Goal: Task Accomplishment & Management: Complete application form

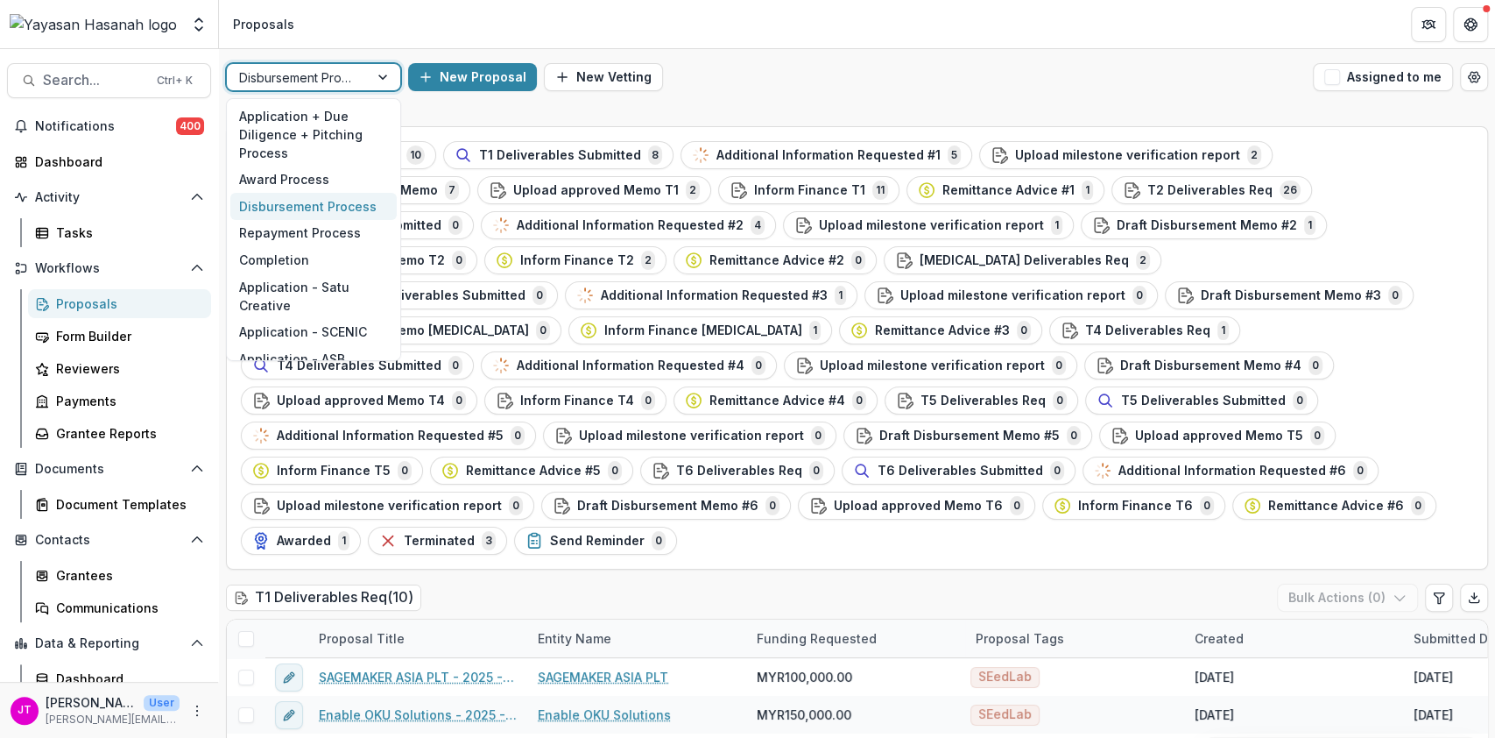
click at [290, 76] on div at bounding box center [297, 78] width 117 height 22
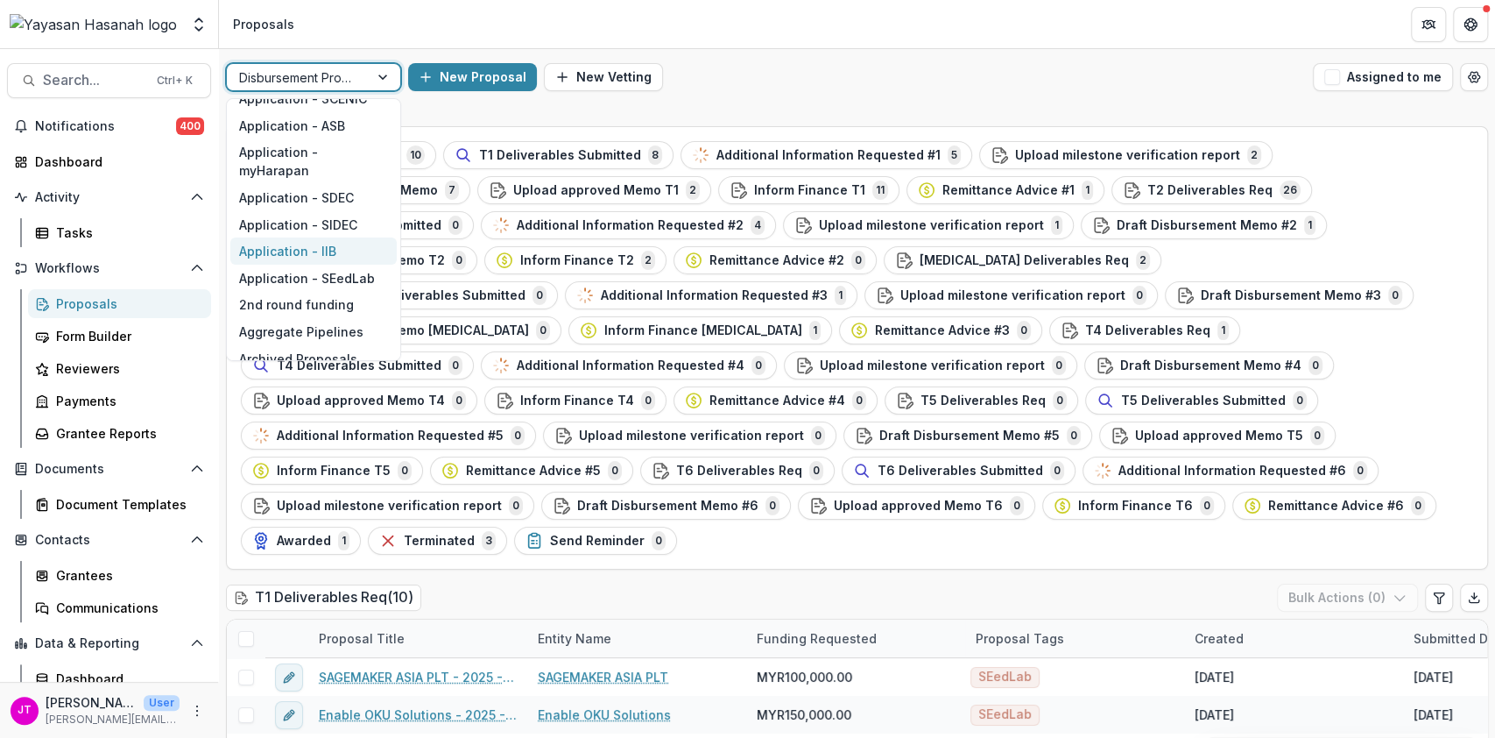
scroll to position [247, 0]
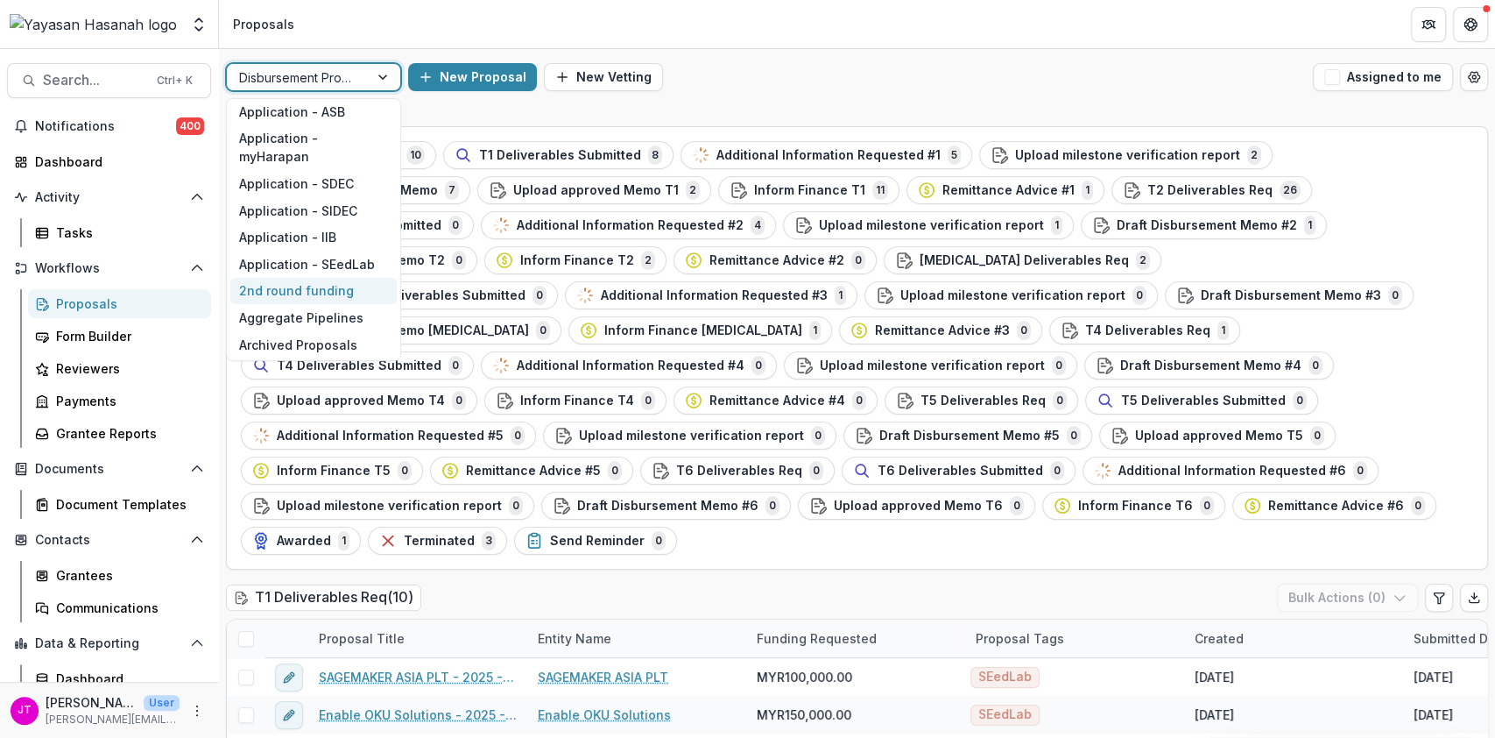
click at [315, 278] on div "2nd round funding" at bounding box center [313, 291] width 166 height 27
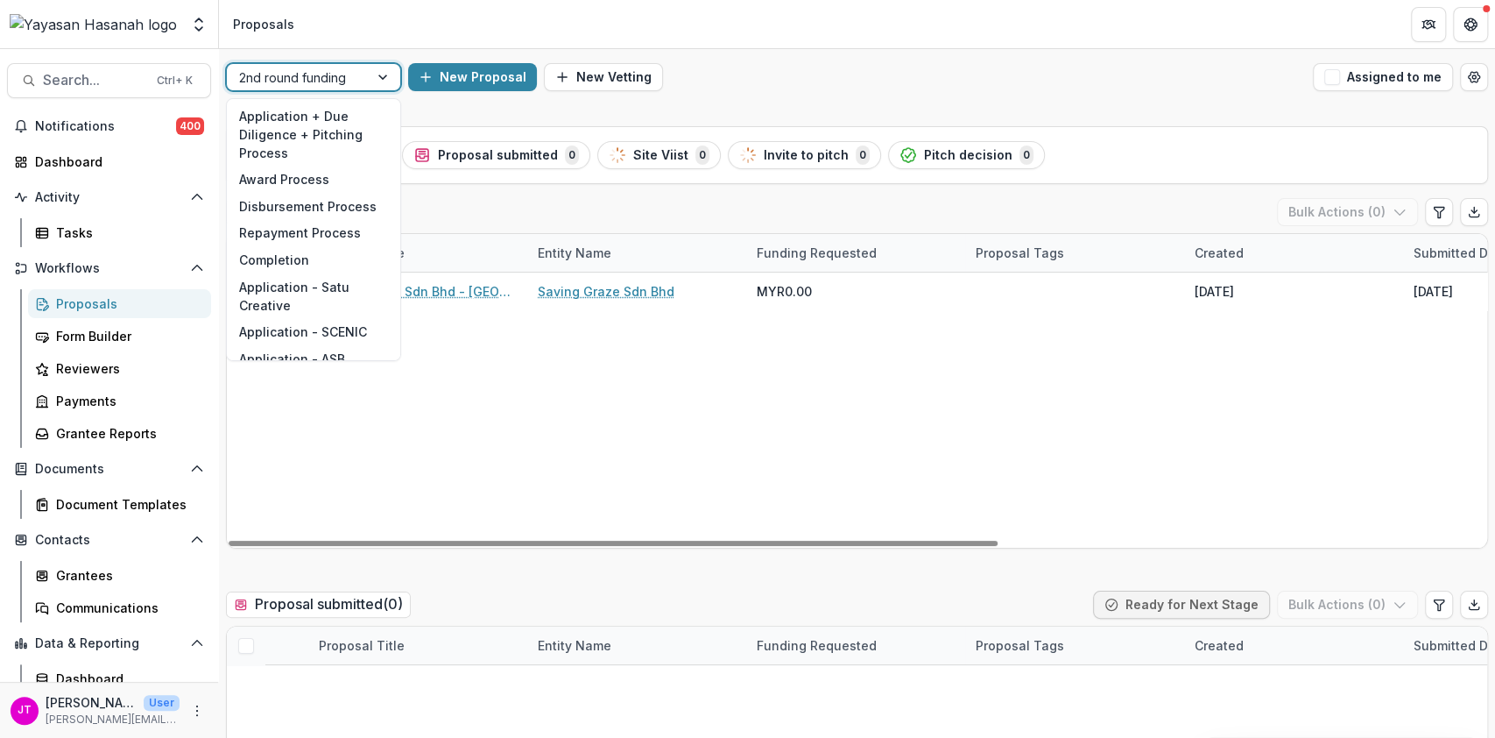
click at [272, 87] on div at bounding box center [297, 78] width 117 height 22
click at [293, 263] on div "Completion" at bounding box center [313, 259] width 166 height 27
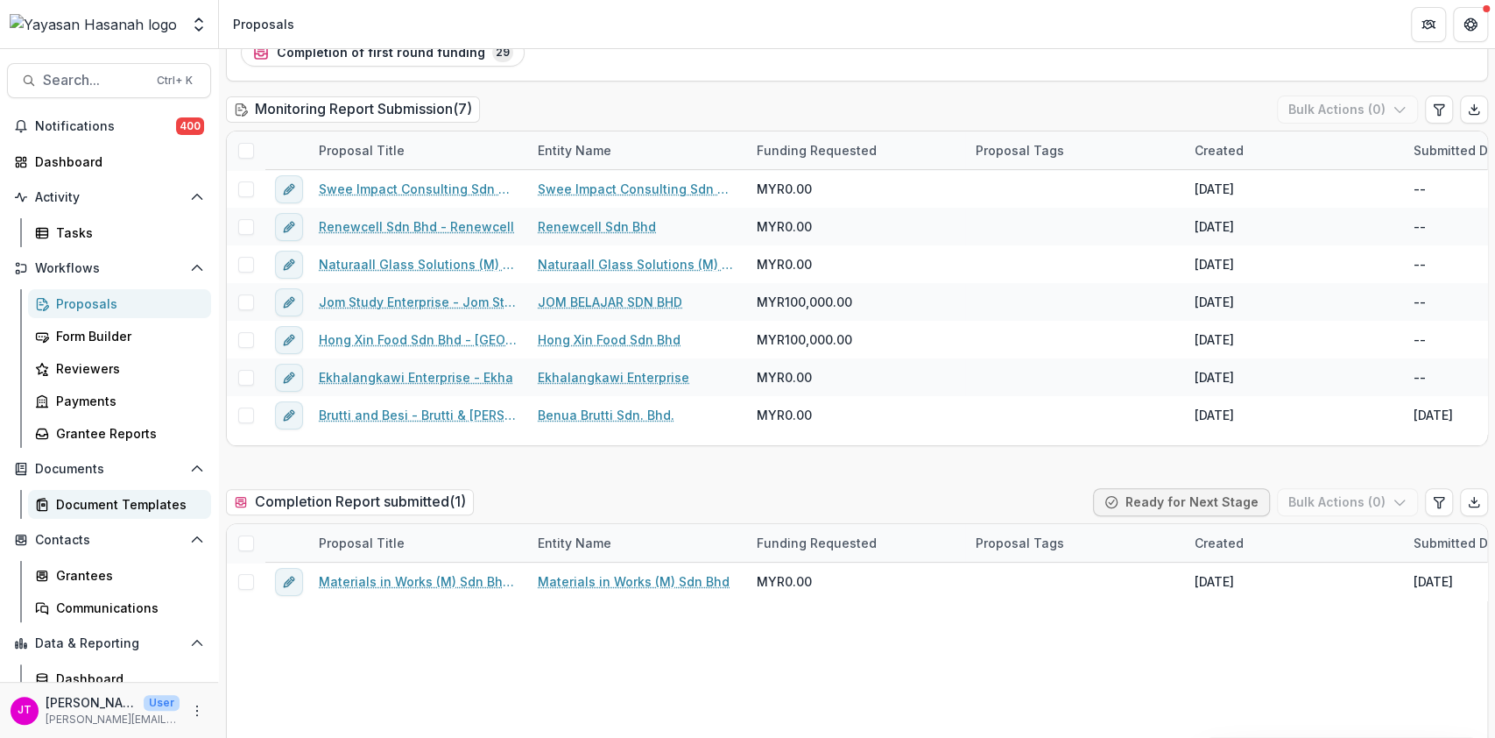
scroll to position [76, 0]
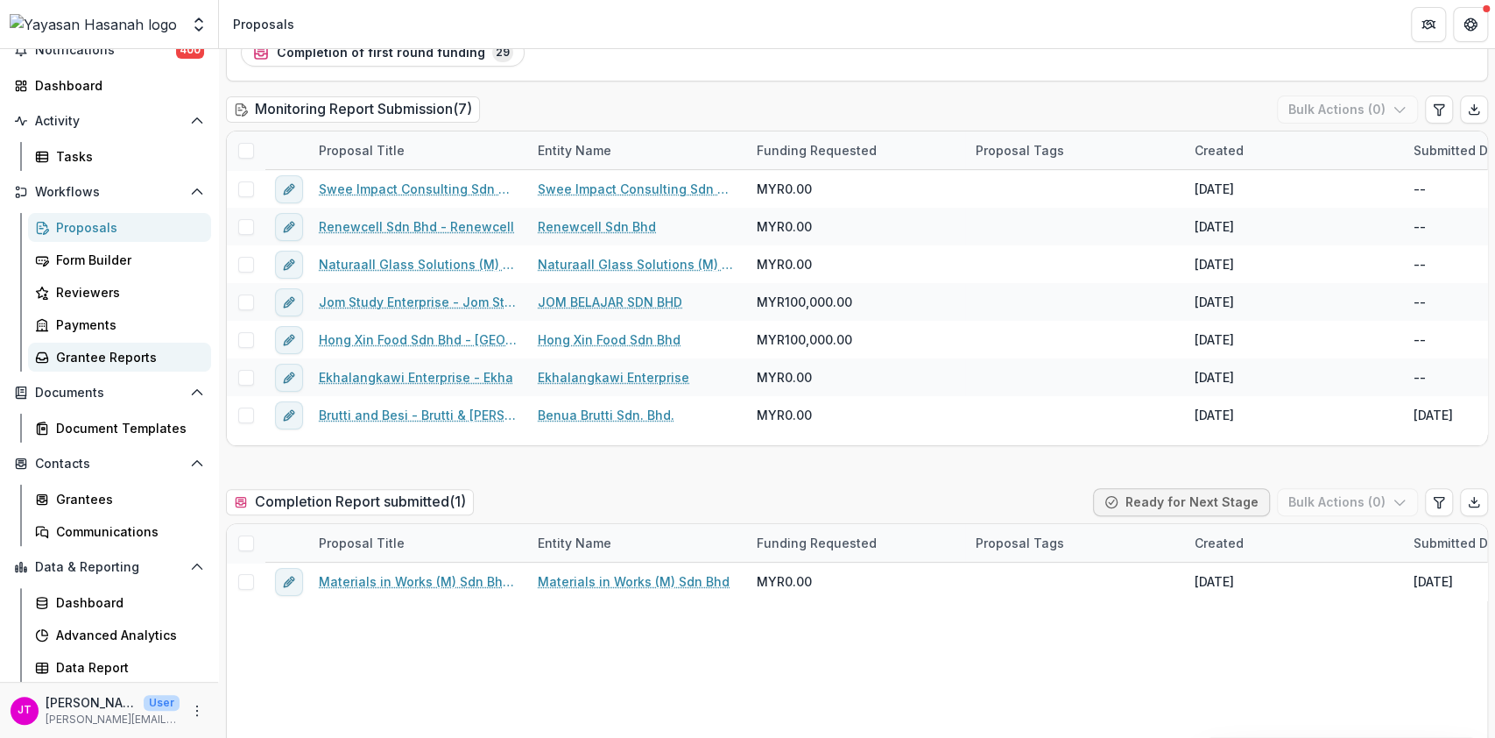
click at [89, 349] on div "Grantee Reports" at bounding box center [126, 357] width 141 height 18
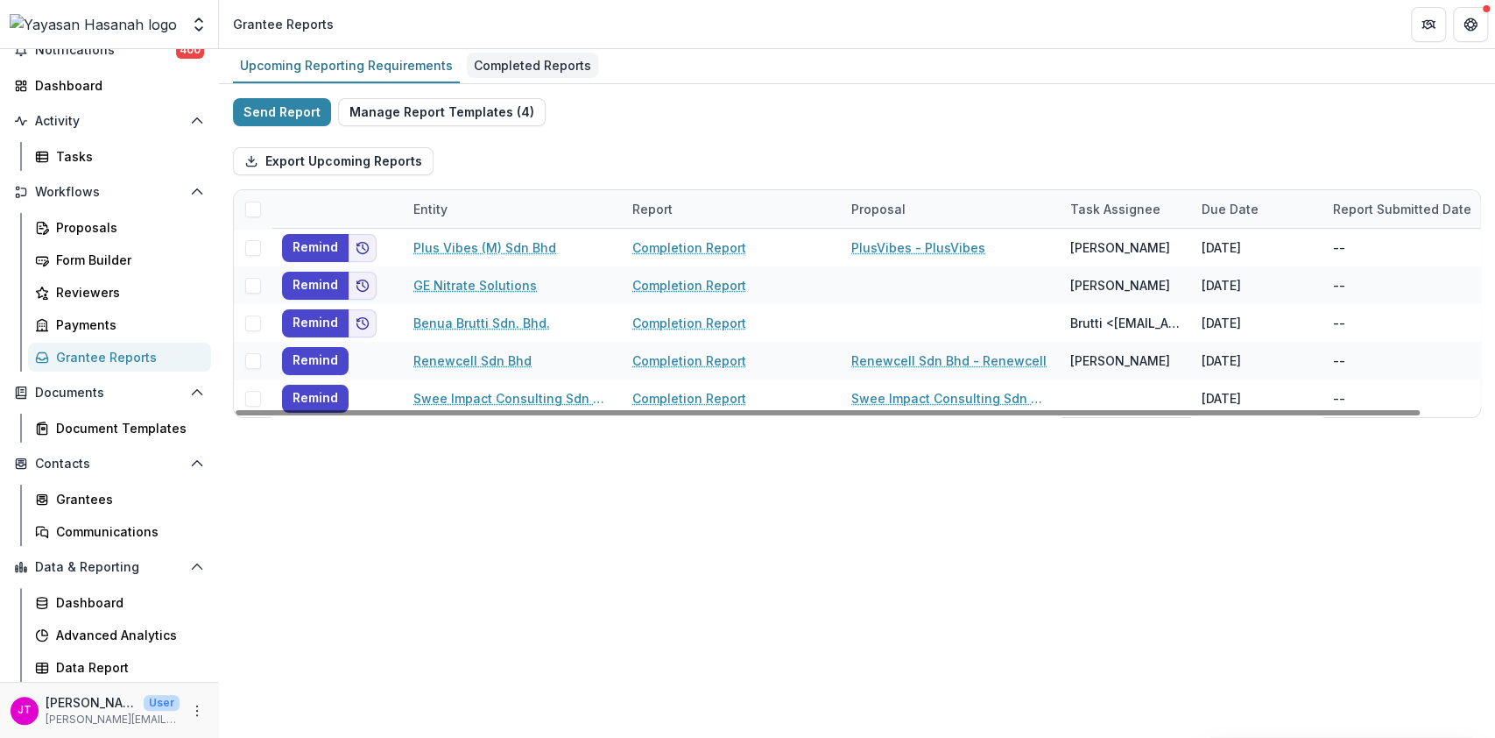
click at [541, 71] on div "Completed Reports" at bounding box center [532, 65] width 131 height 25
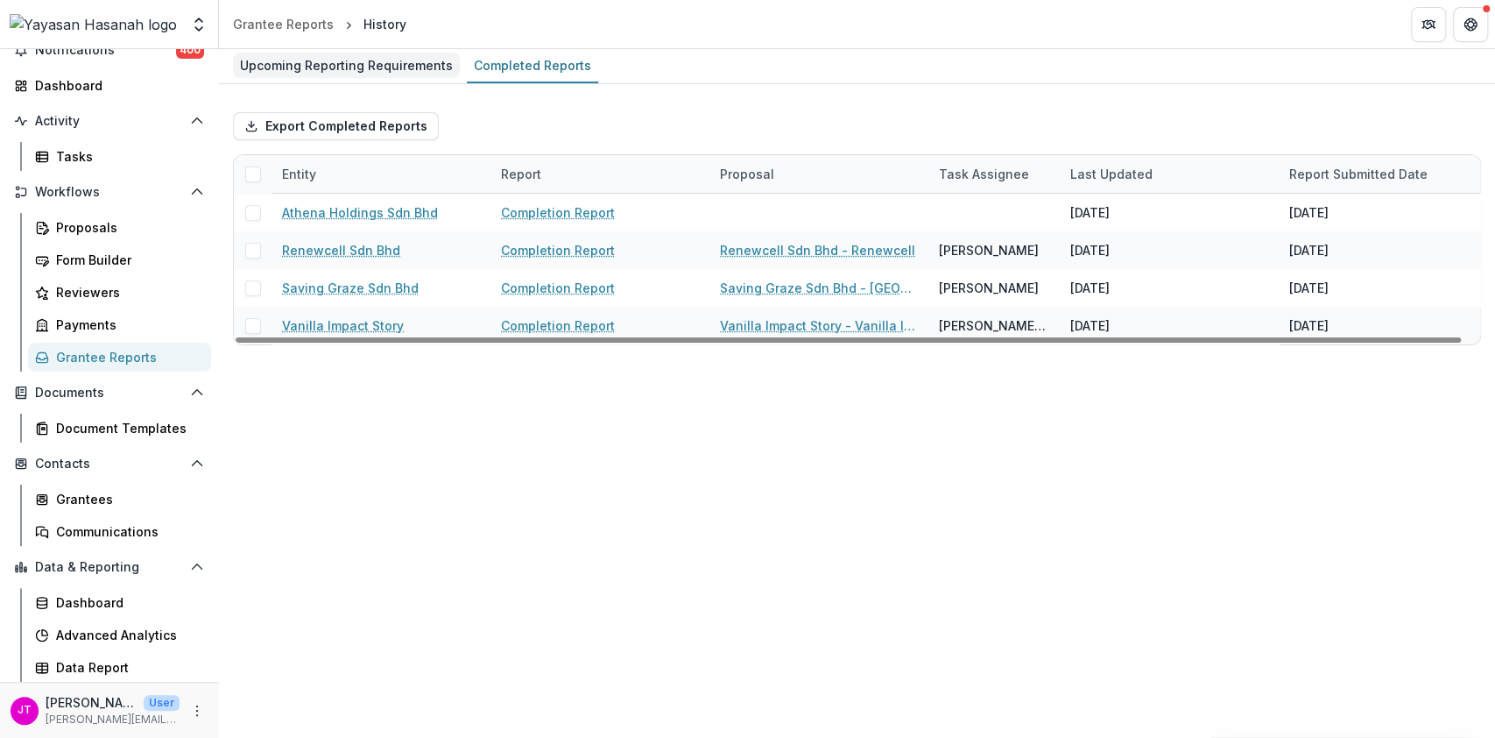
click at [372, 67] on div "Upcoming Reporting Requirements" at bounding box center [346, 65] width 227 height 25
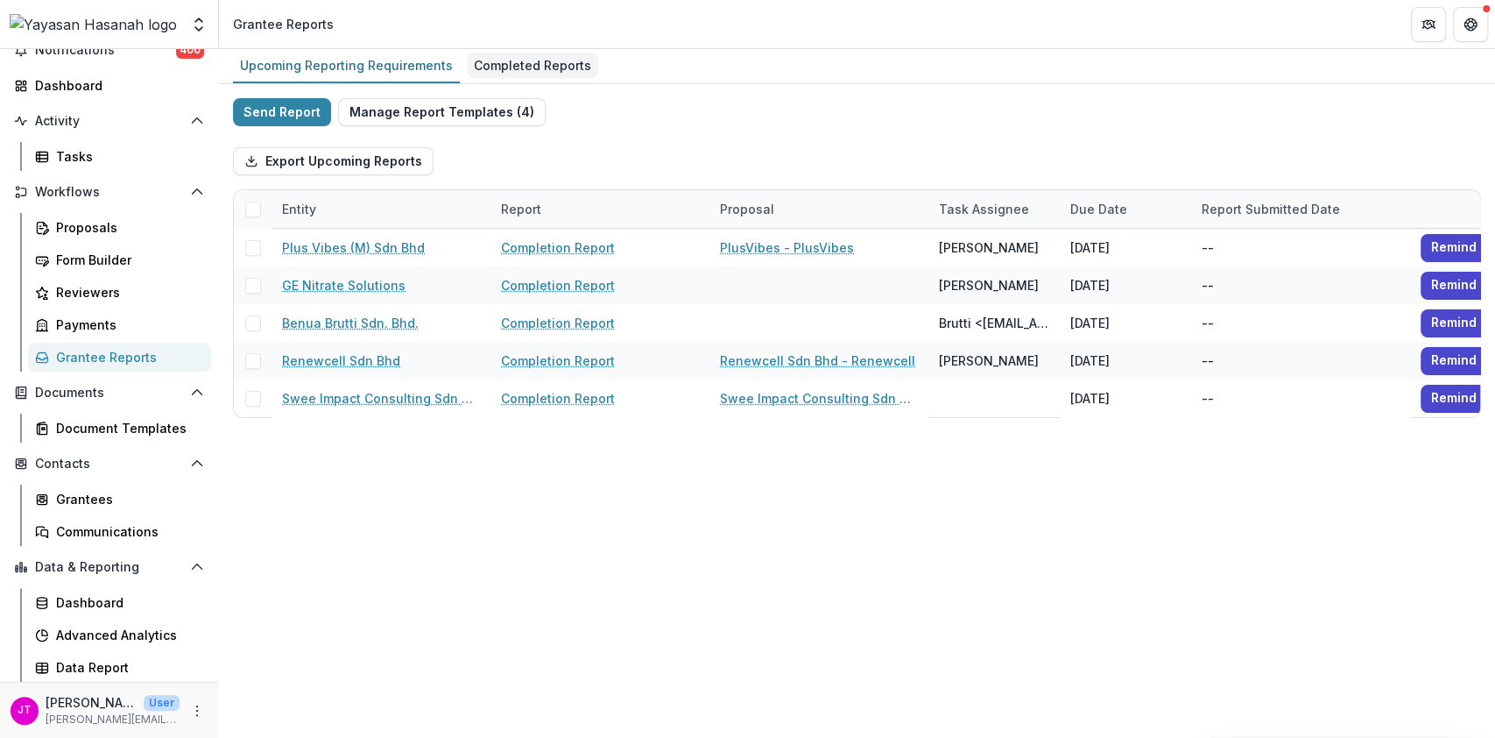
click at [533, 61] on div "Completed Reports" at bounding box center [532, 65] width 131 height 25
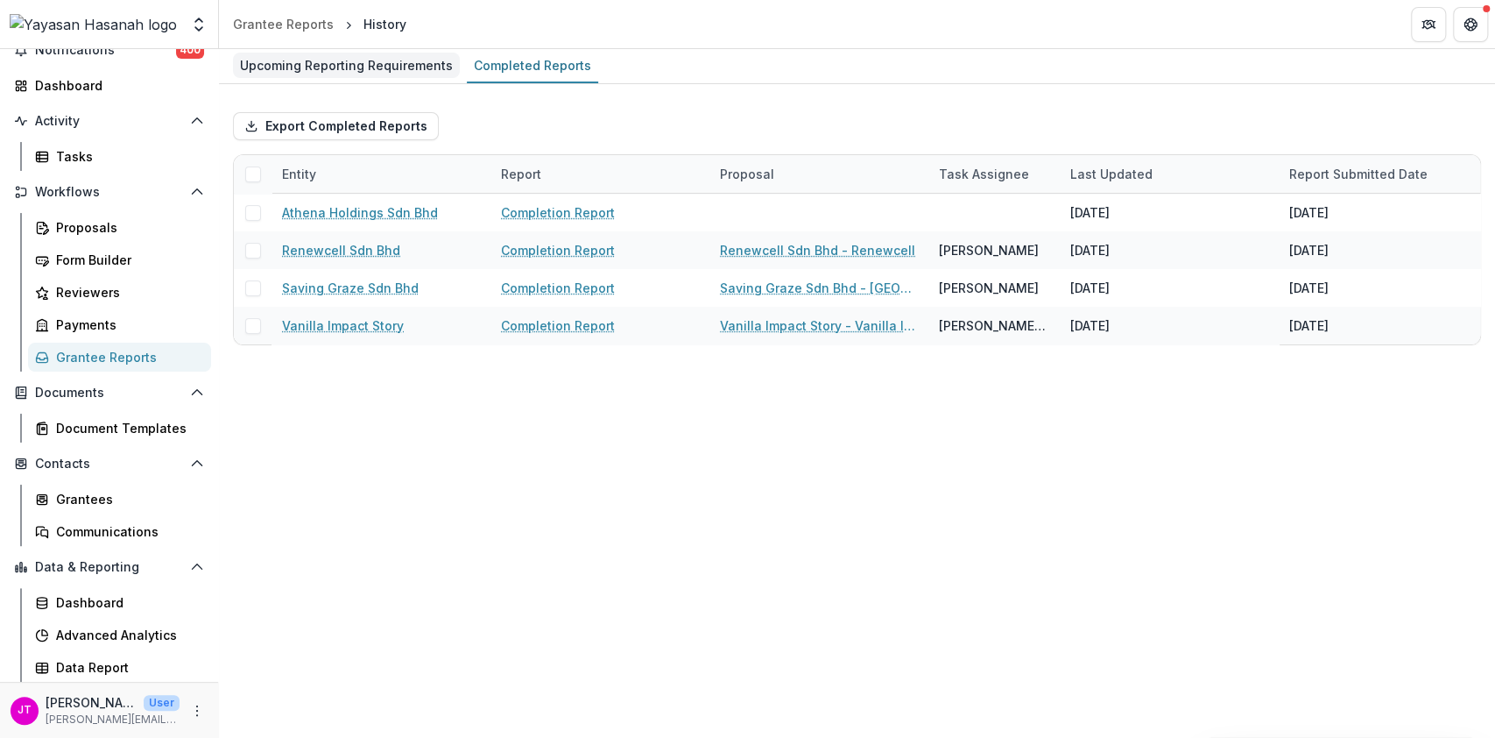
click at [365, 68] on div "Upcoming Reporting Requirements" at bounding box center [346, 65] width 227 height 25
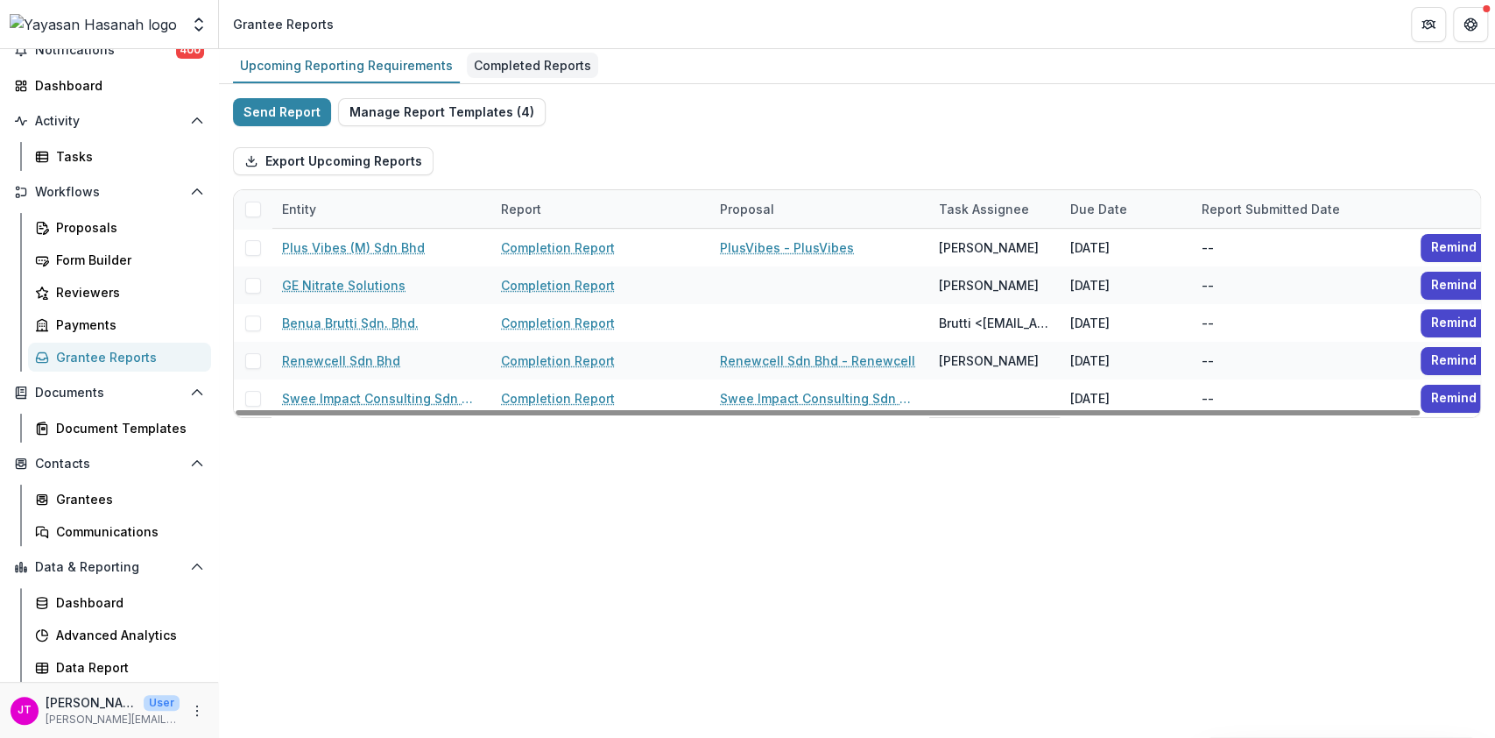
click at [491, 74] on div "Completed Reports" at bounding box center [532, 65] width 131 height 25
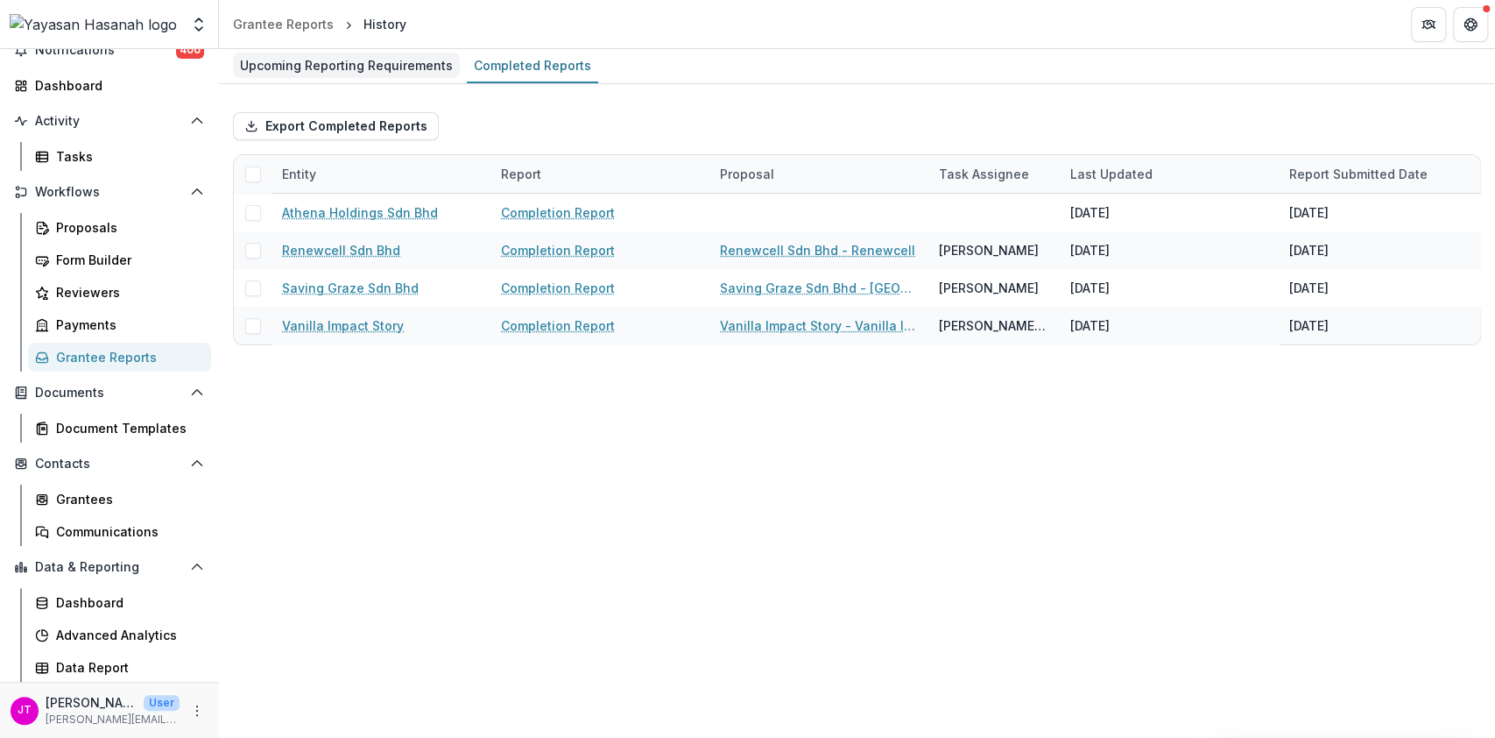
click at [352, 74] on div "Upcoming Reporting Requirements" at bounding box center [346, 65] width 227 height 25
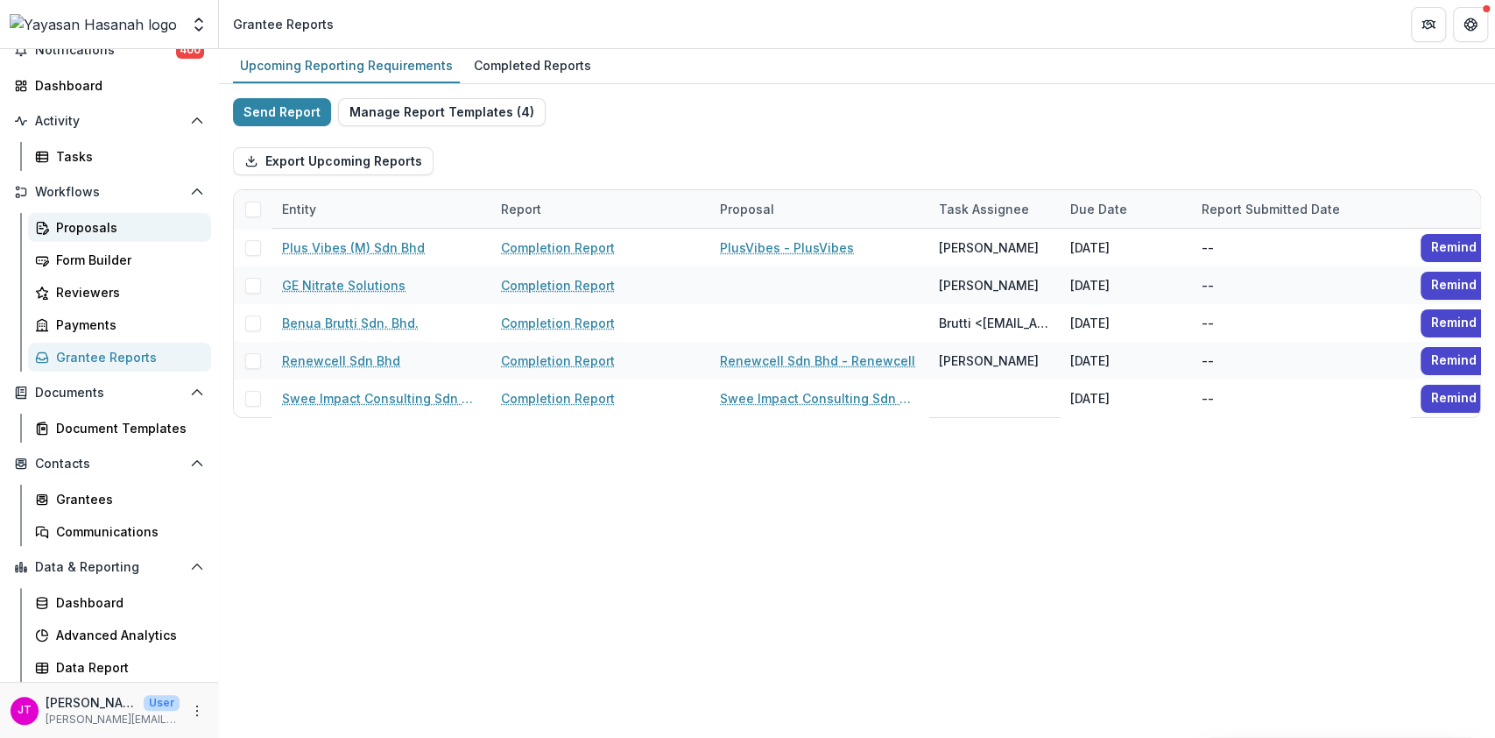
click at [101, 226] on div "Proposals" at bounding box center [126, 227] width 141 height 18
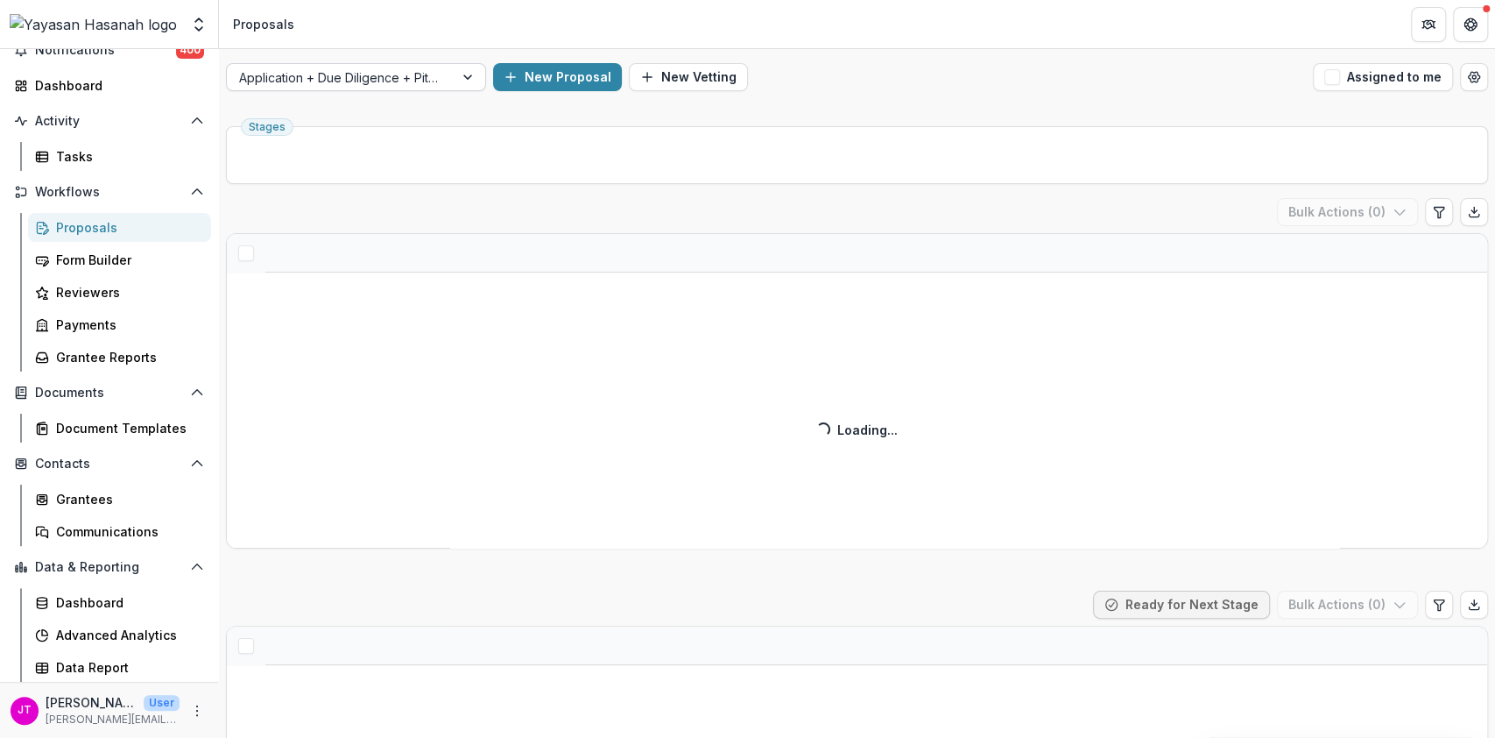
click at [422, 74] on div at bounding box center [340, 78] width 202 height 22
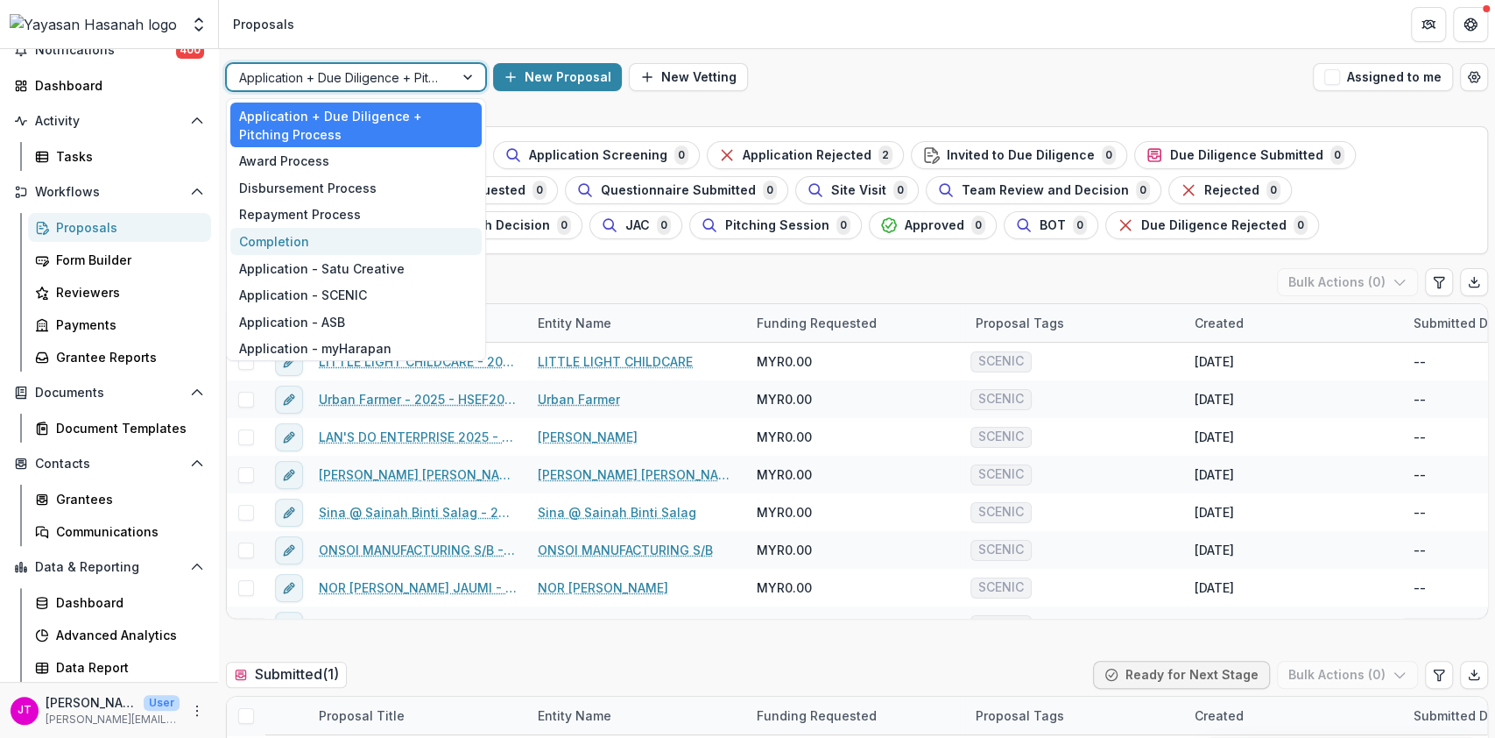
click at [348, 250] on div "Completion" at bounding box center [355, 241] width 251 height 27
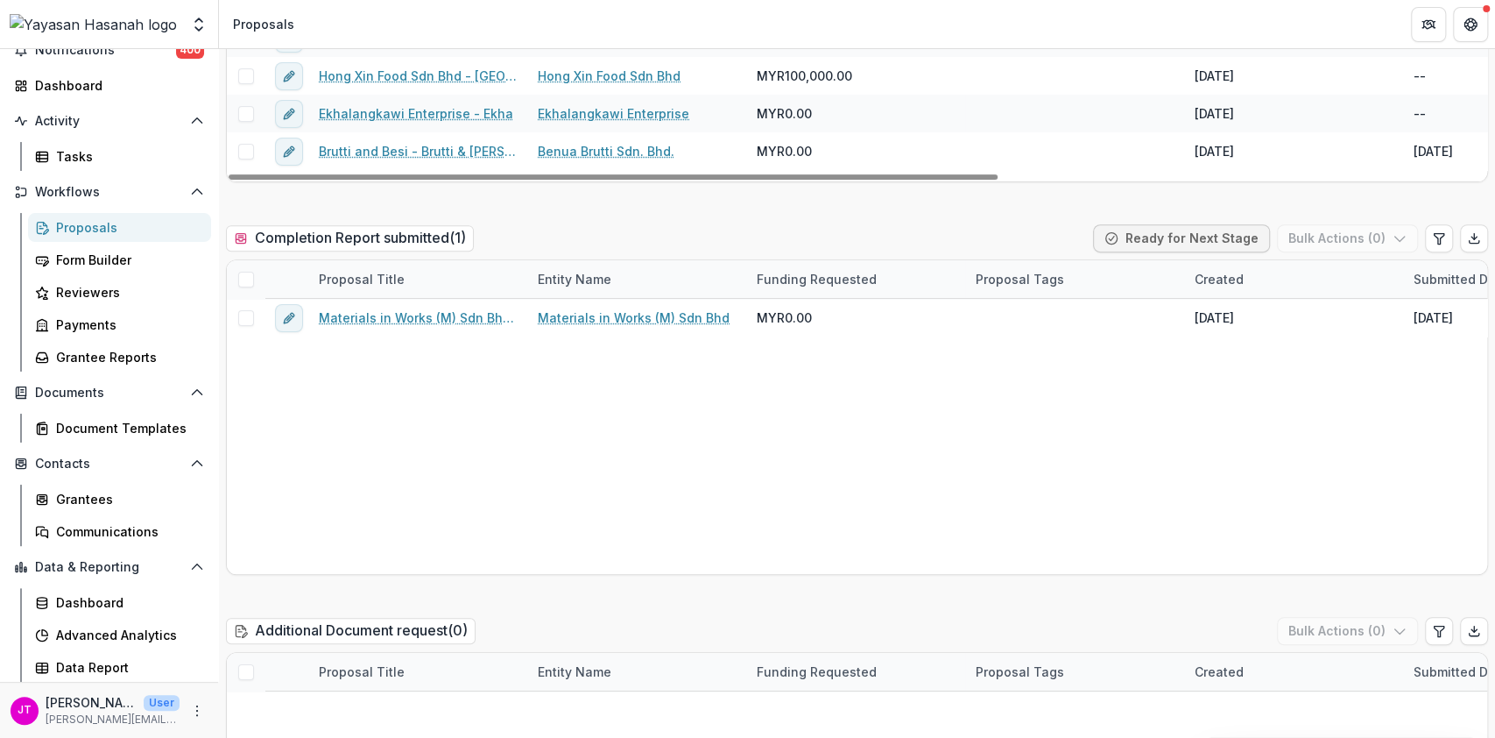
scroll to position [467, 0]
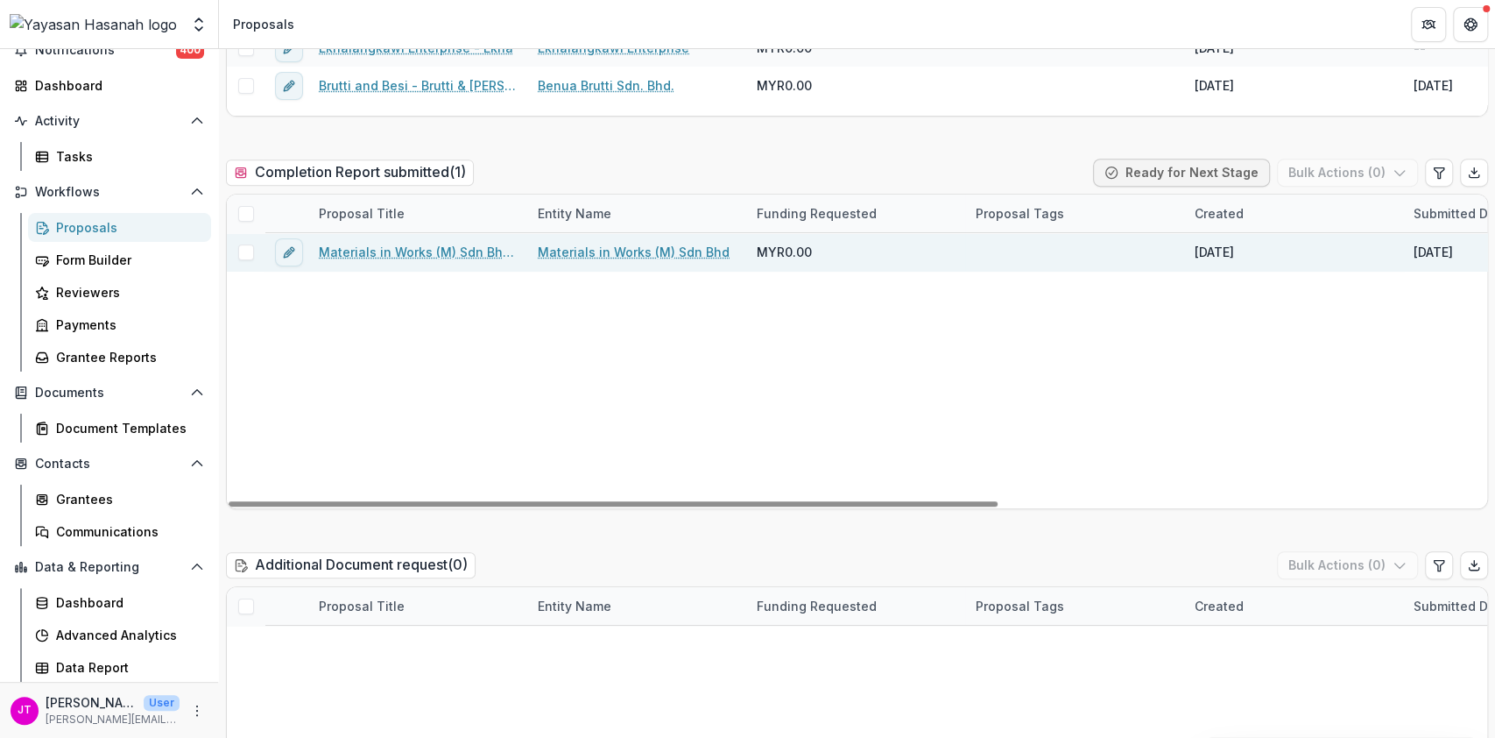
click at [459, 256] on link "Materials in Works (M) Sdn Bhd - Material in Works" at bounding box center [418, 252] width 198 height 18
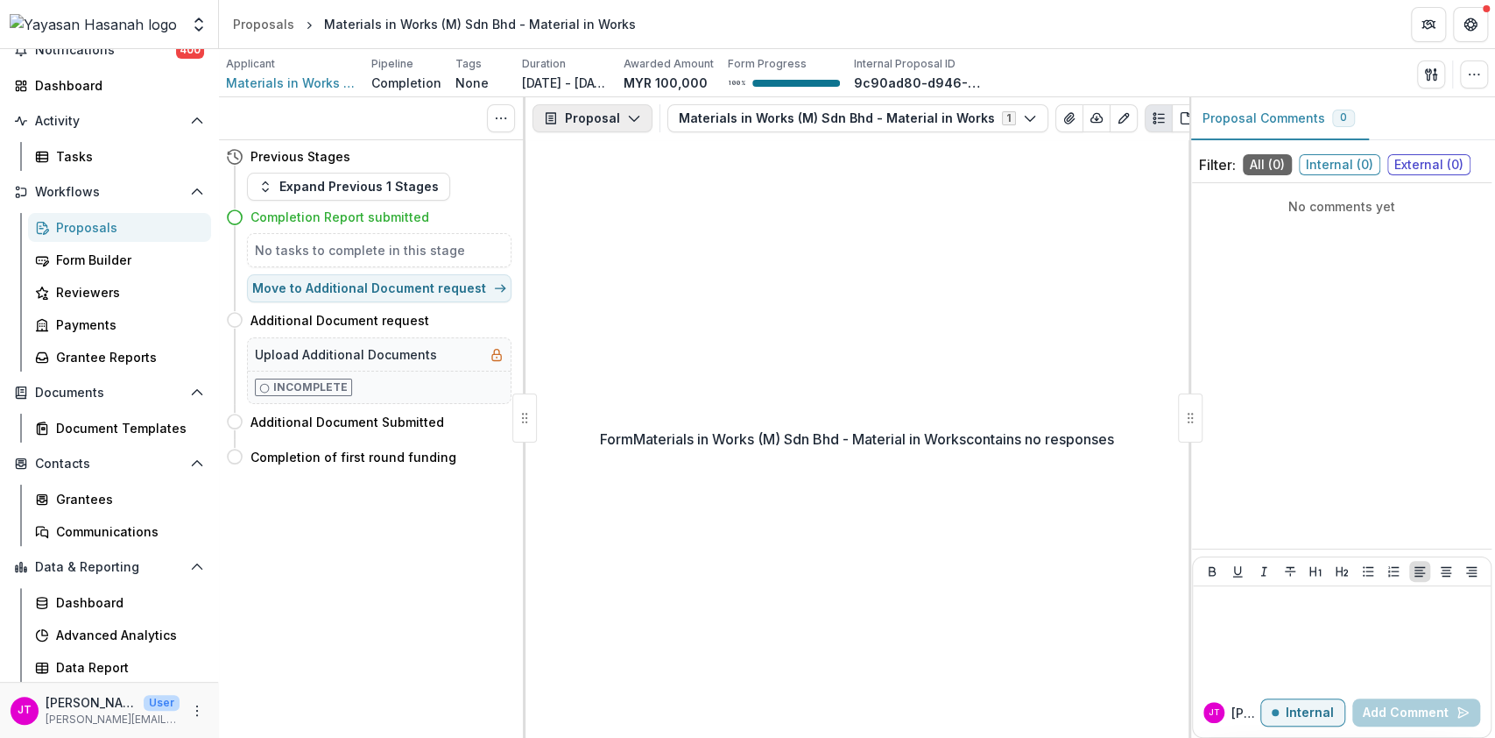
click at [588, 129] on button "Proposal" at bounding box center [593, 118] width 120 height 28
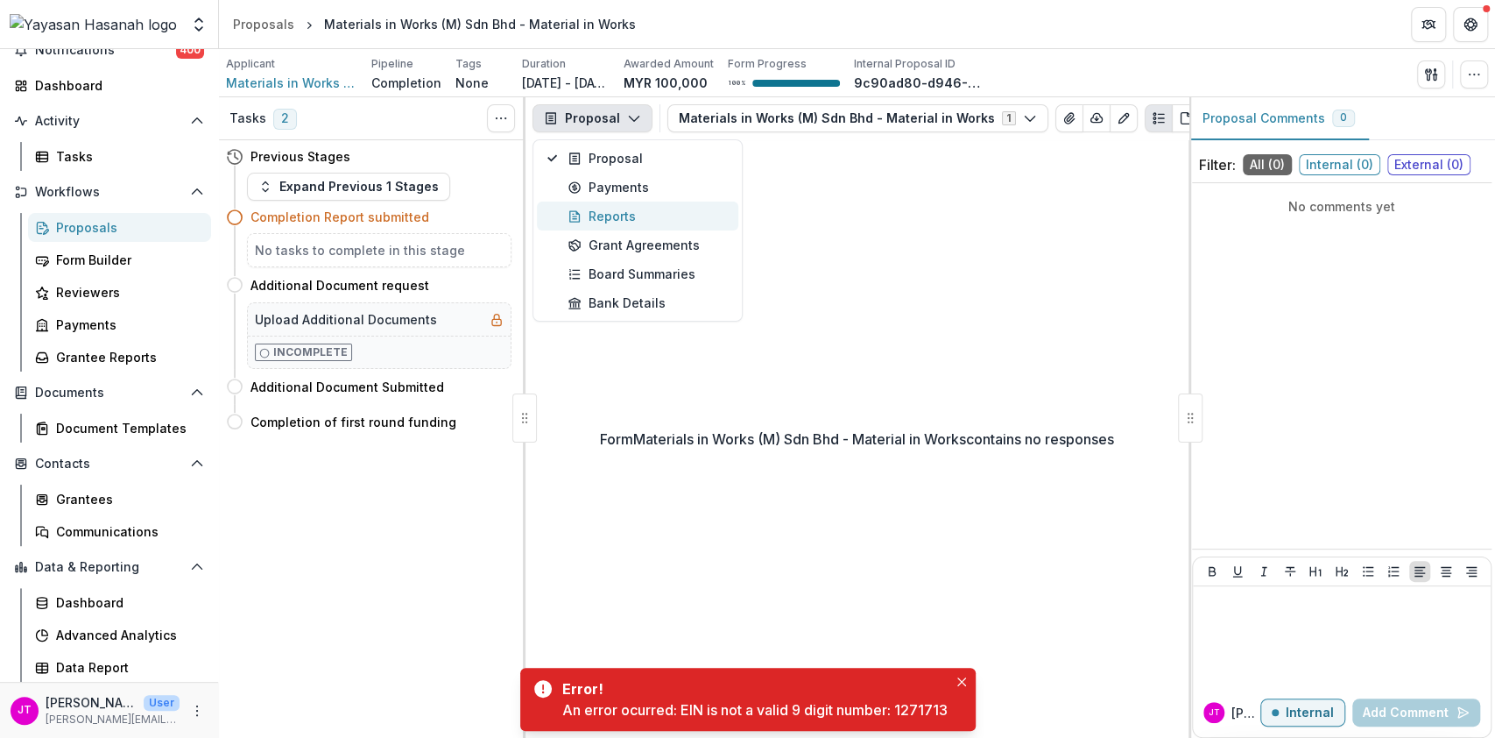
click at [589, 213] on div "Reports" at bounding box center [648, 216] width 160 height 18
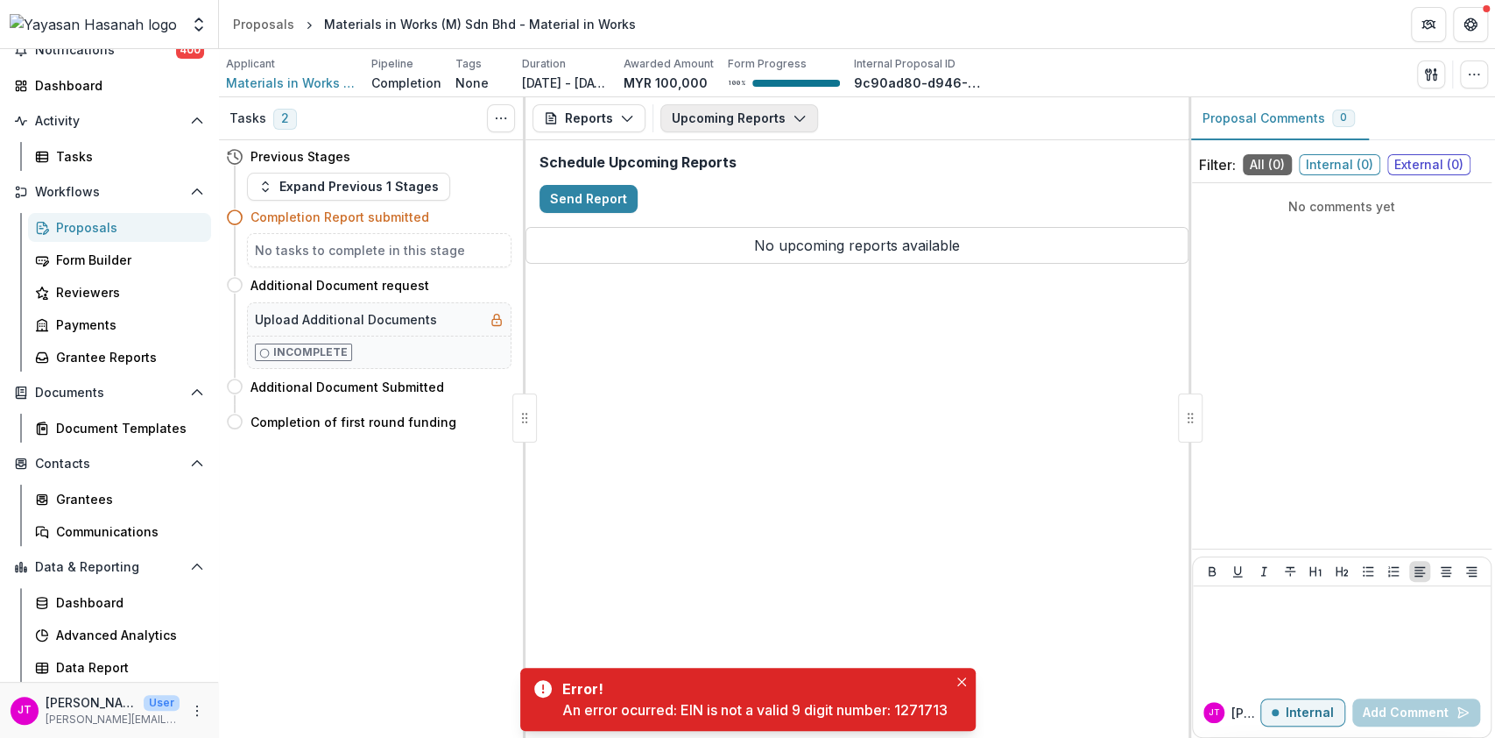
click at [741, 130] on button "Upcoming Reports" at bounding box center [740, 118] width 158 height 28
click at [732, 215] on span "Completed Reports" at bounding box center [773, 213] width 160 height 18
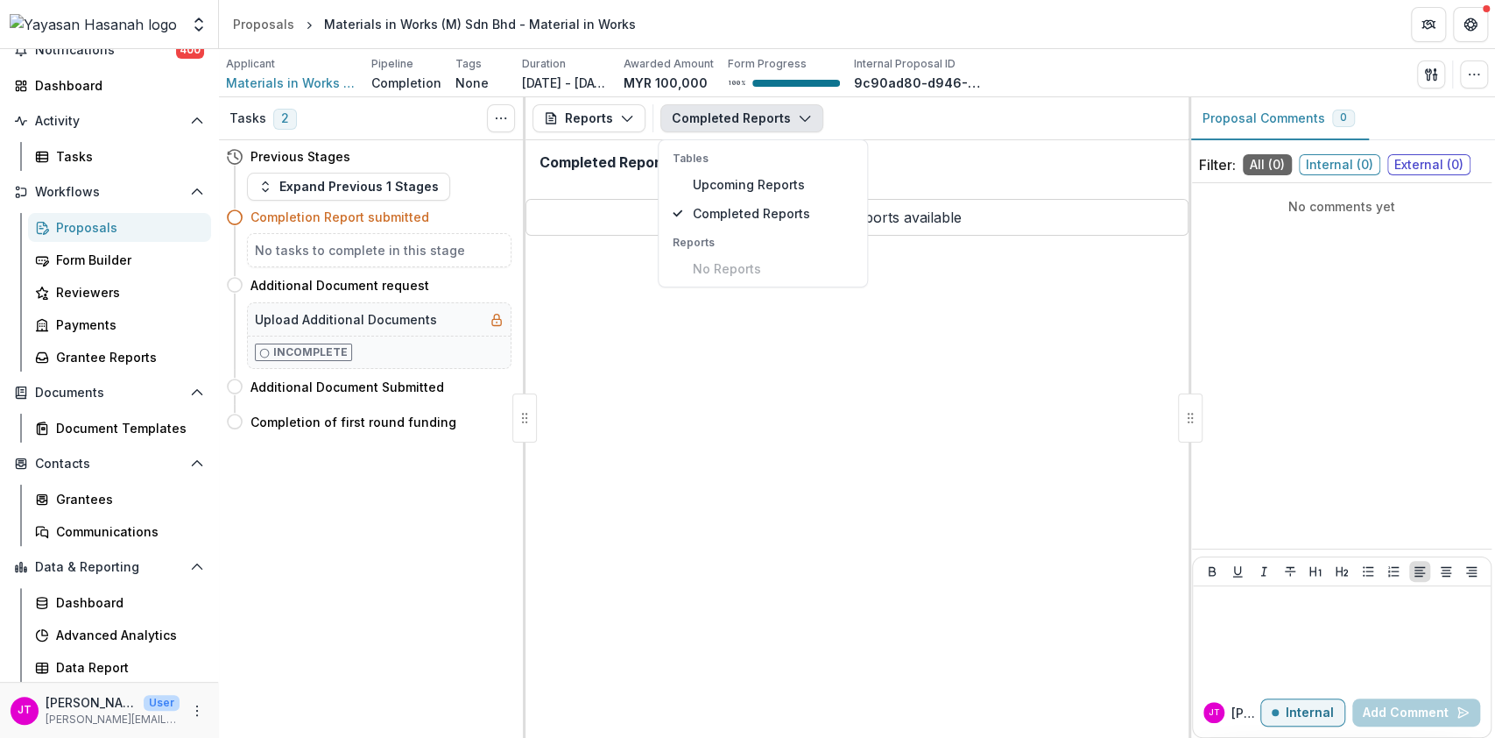
click at [883, 417] on div "Reports Proposal Payments Reports Grant Agreements Board Summaries Bank Details…" at bounding box center [857, 417] width 663 height 640
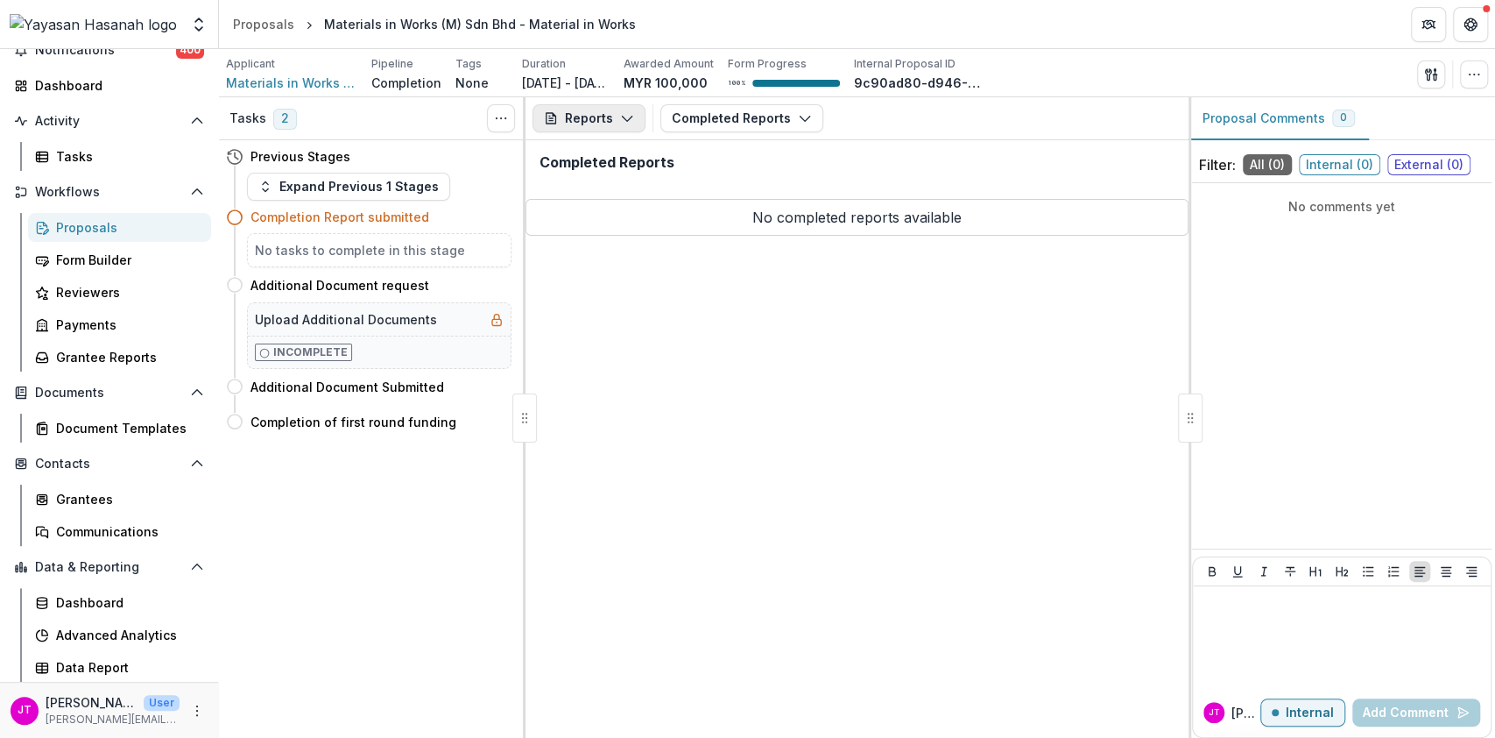
click at [595, 116] on button "Reports" at bounding box center [589, 118] width 113 height 28
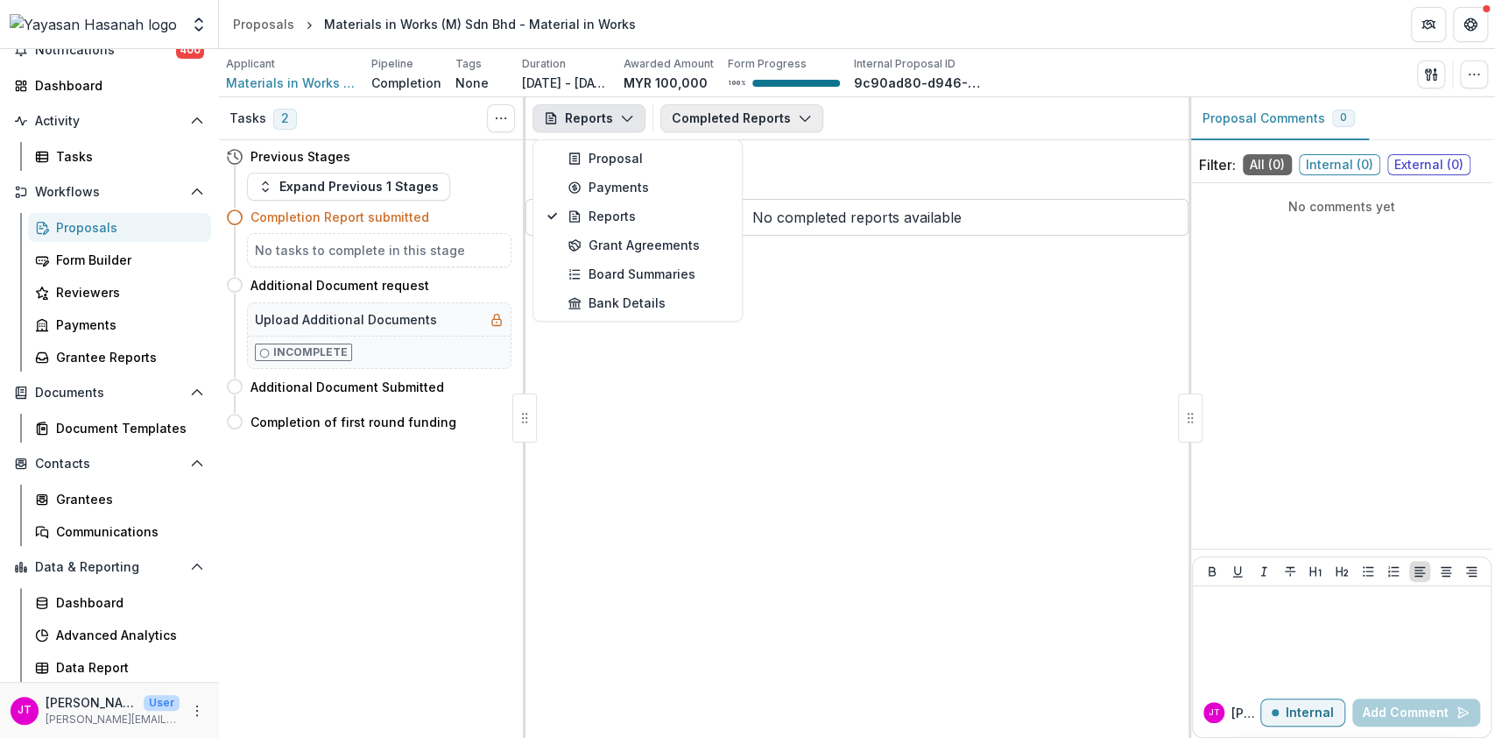
click at [714, 124] on button "Completed Reports" at bounding box center [742, 118] width 163 height 28
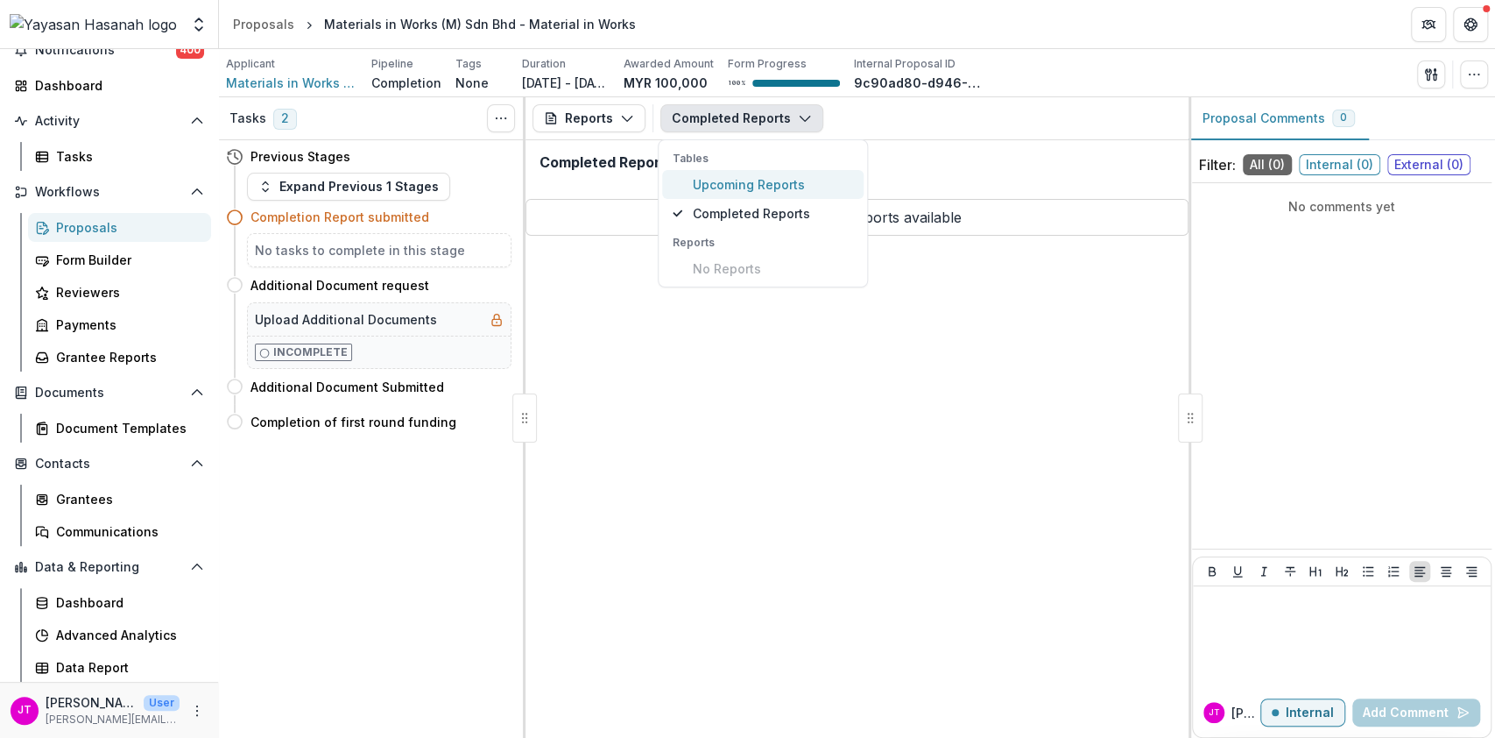
click at [733, 188] on span "Upcoming Reports" at bounding box center [773, 184] width 160 height 18
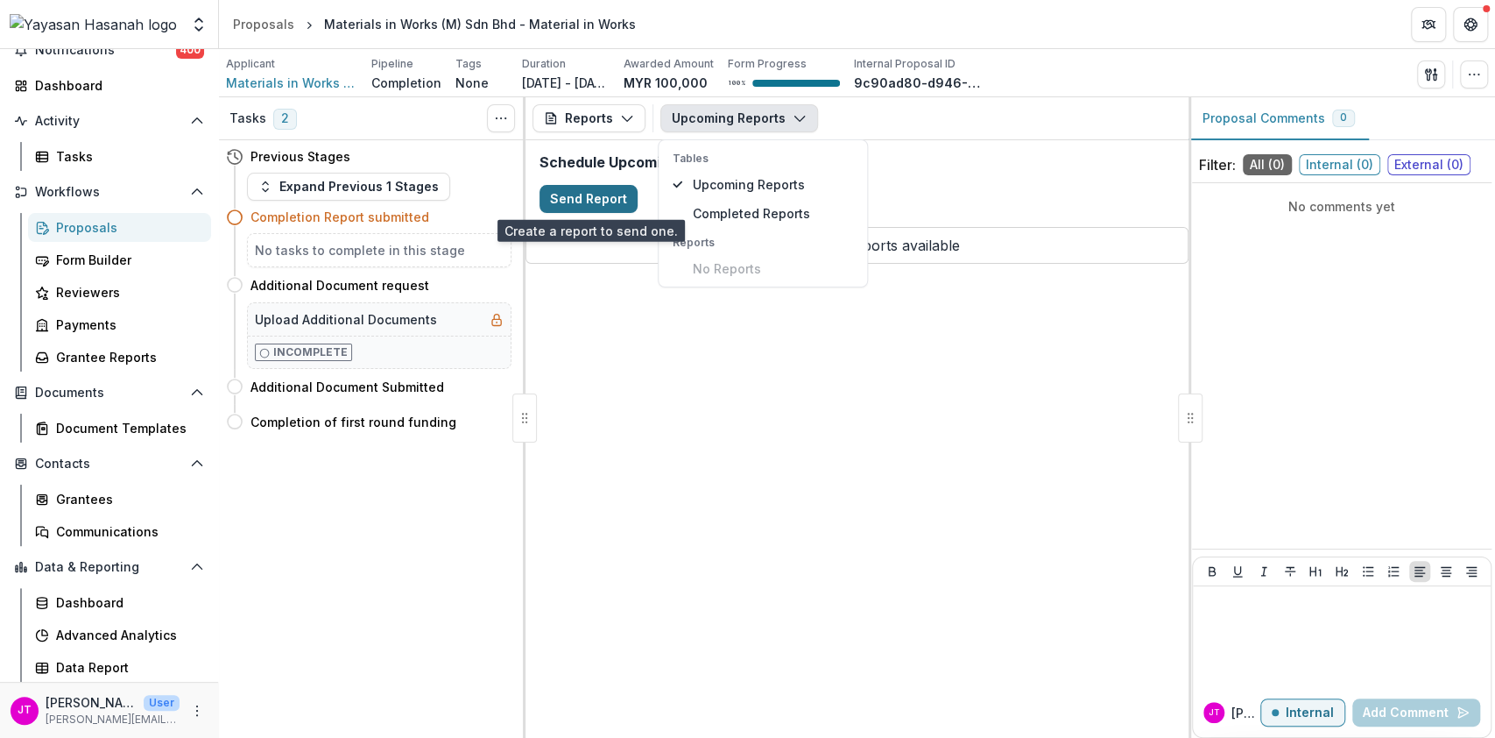
click at [582, 194] on button "Send Report" at bounding box center [589, 199] width 98 height 28
select select "********"
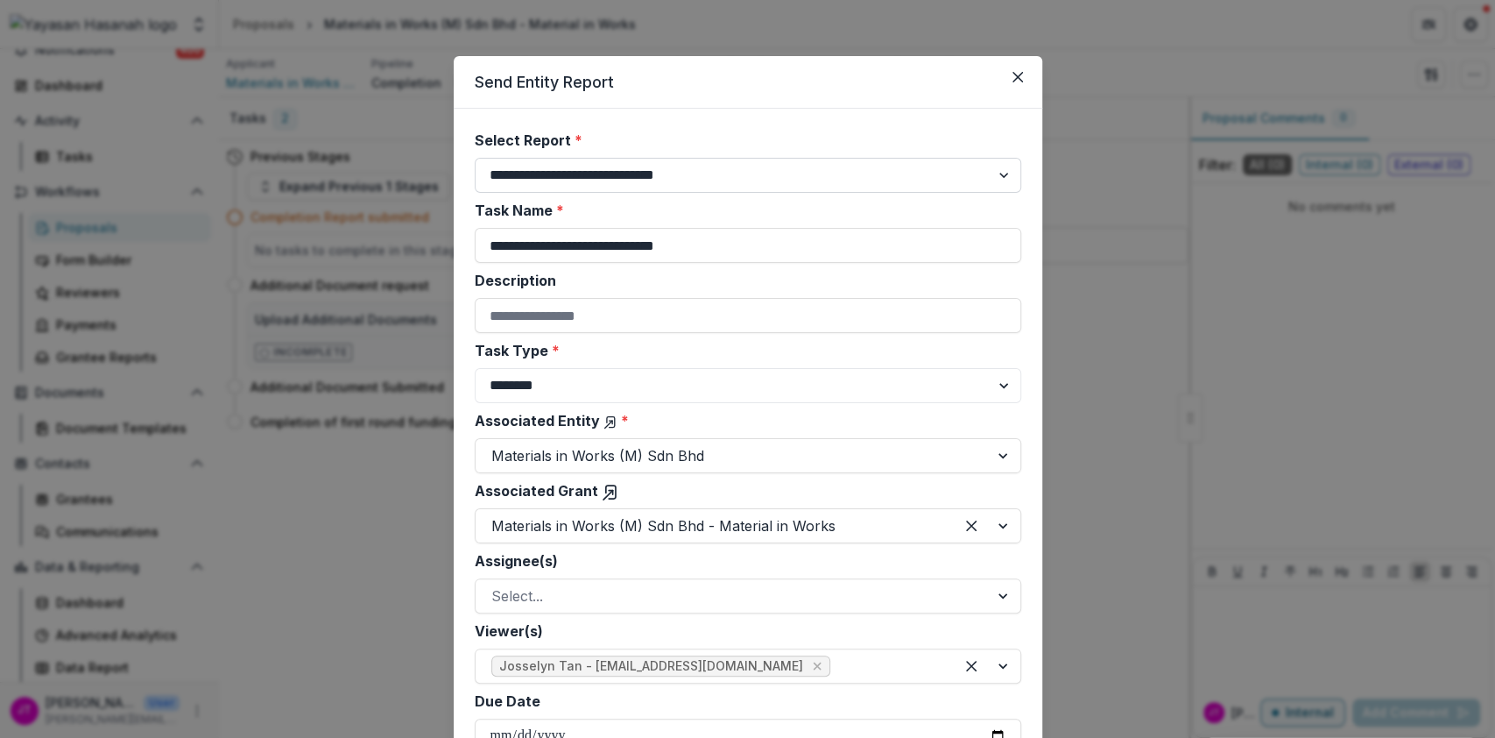
click at [706, 174] on select "**********" at bounding box center [748, 175] width 547 height 35
select select "**********"
click at [475, 158] on select "**********" at bounding box center [748, 175] width 547 height 35
type input "**********"
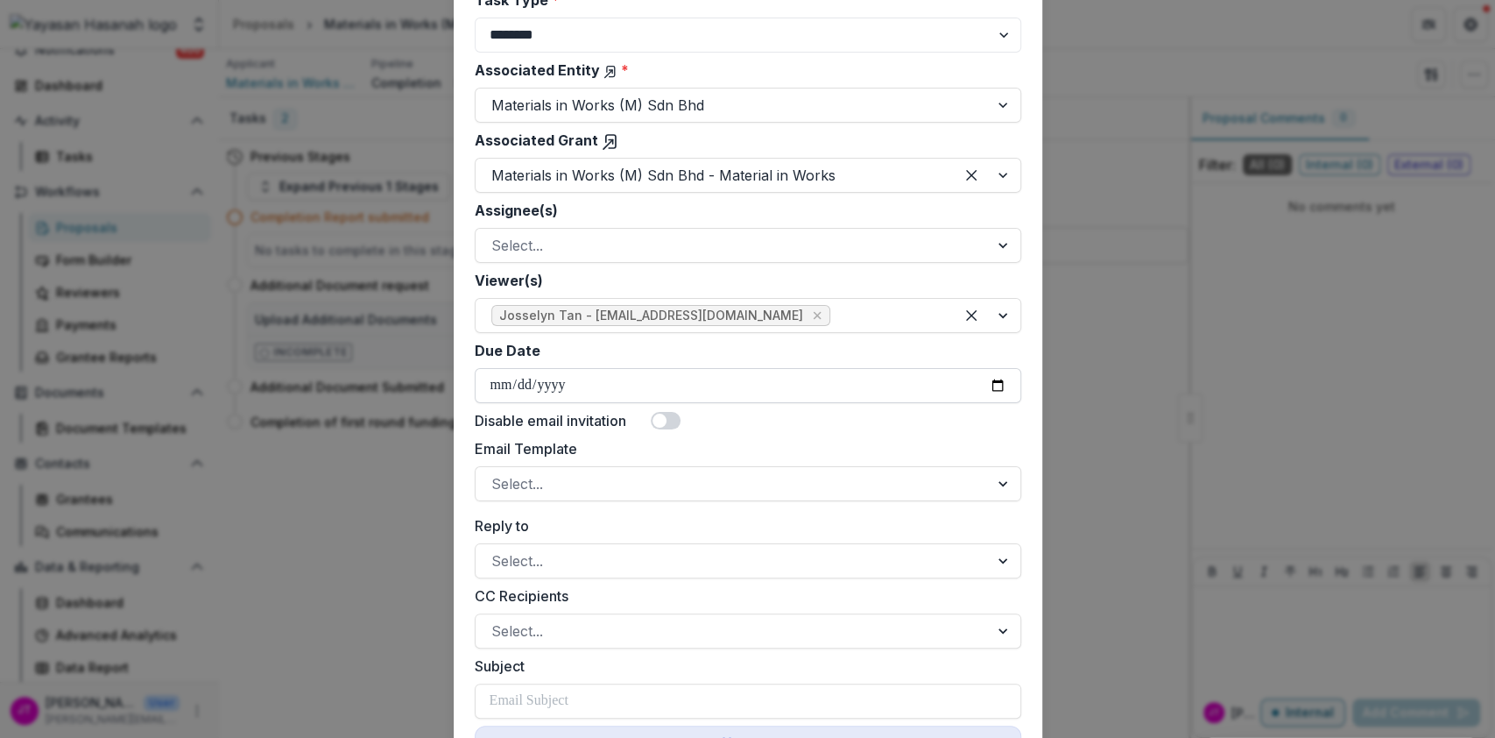
scroll to position [467, 0]
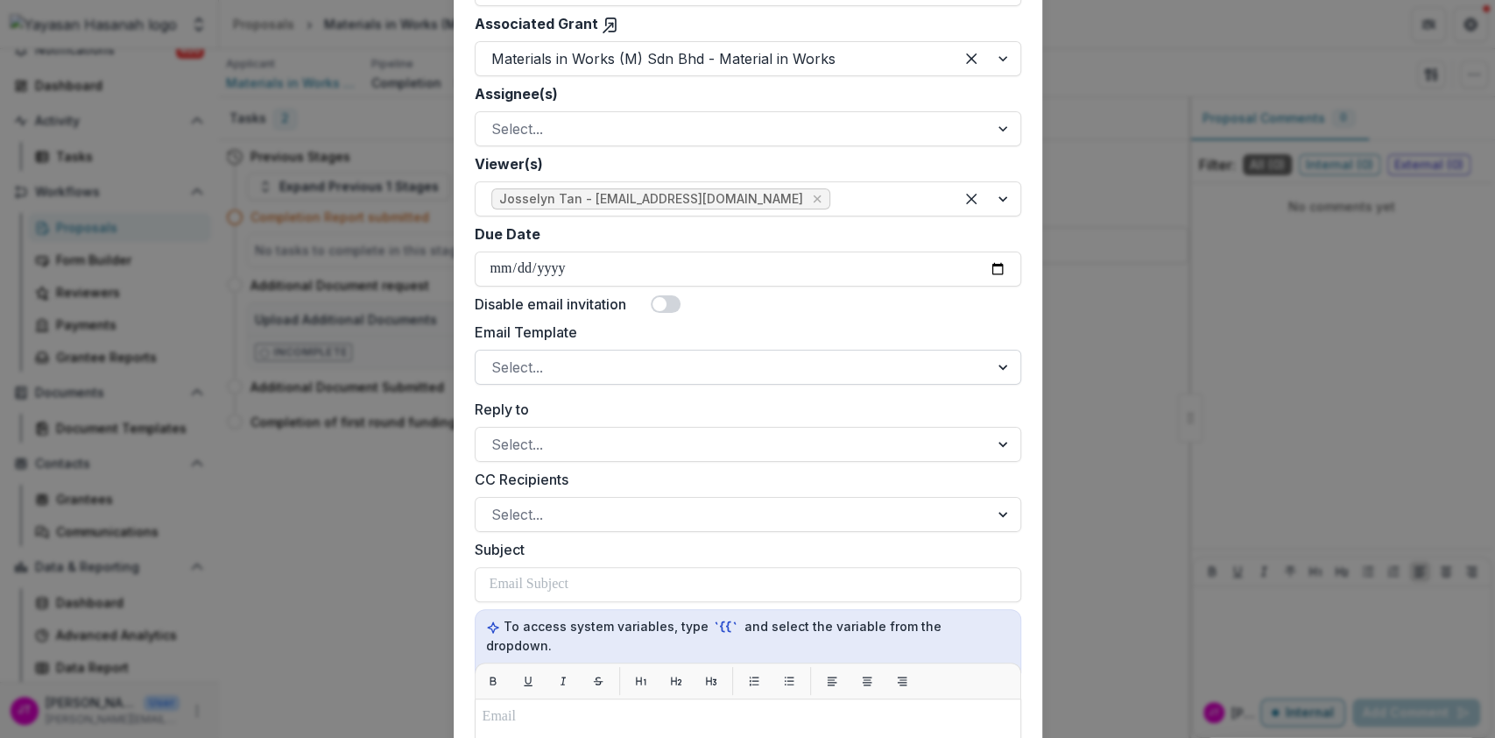
click at [748, 361] on div at bounding box center [732, 367] width 482 height 25
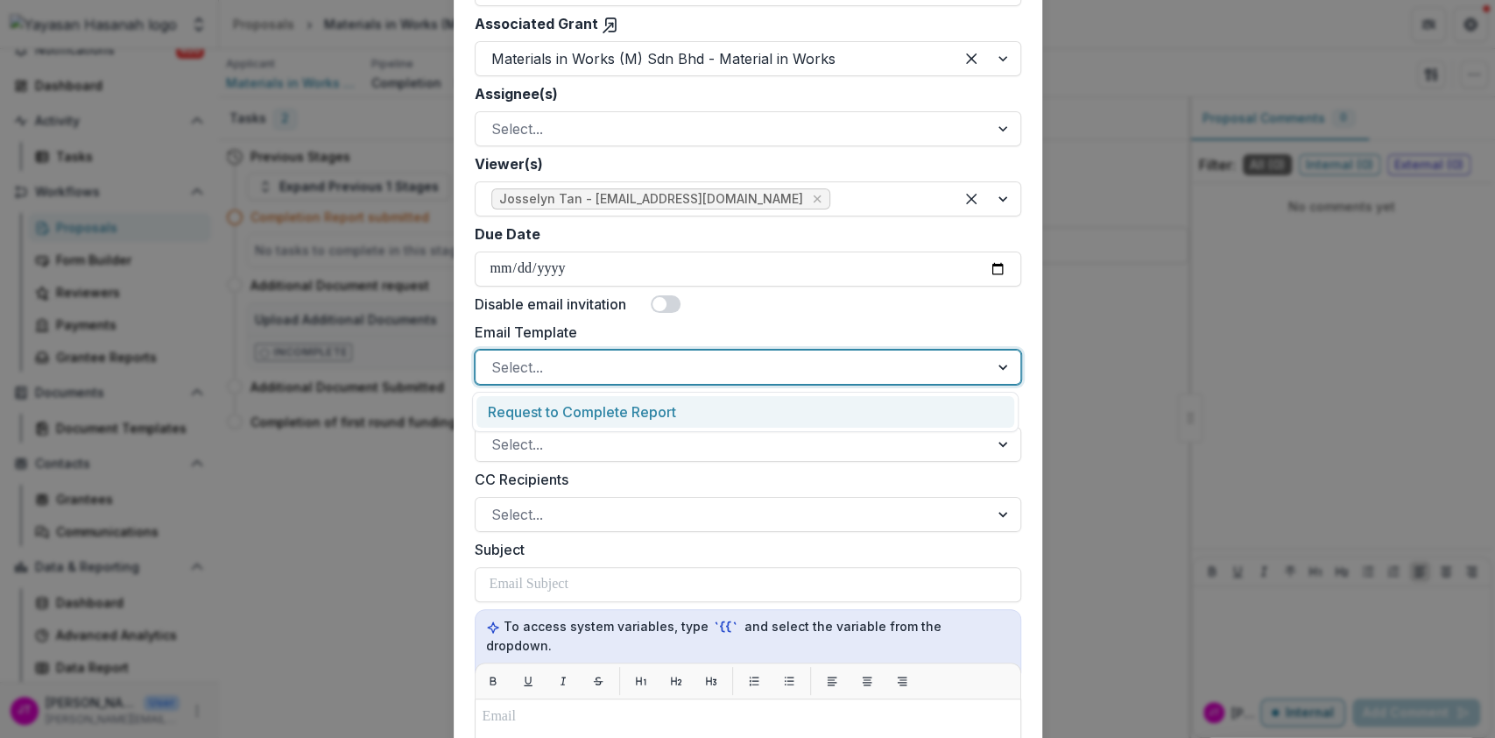
click at [750, 407] on div "Request to Complete Report" at bounding box center [746, 412] width 538 height 32
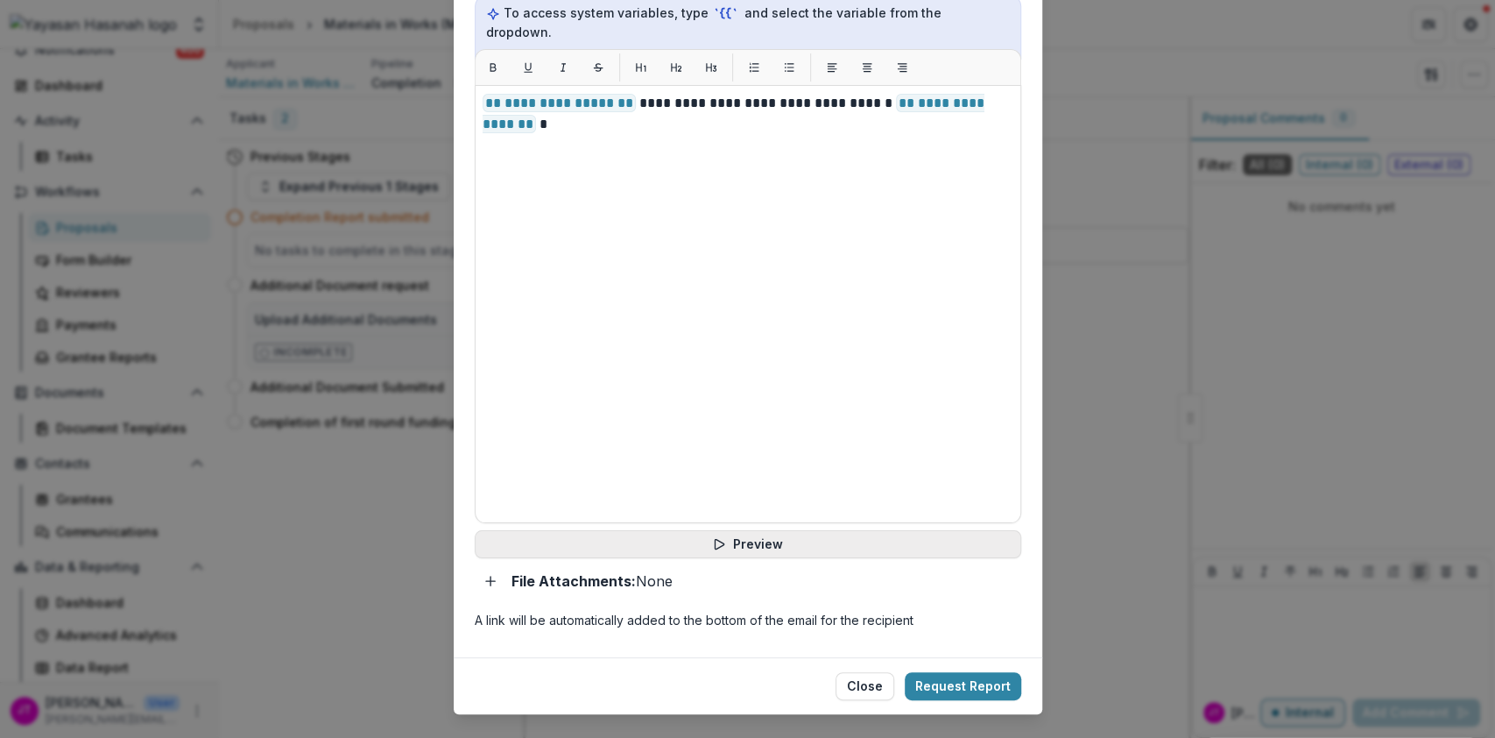
scroll to position [1092, 0]
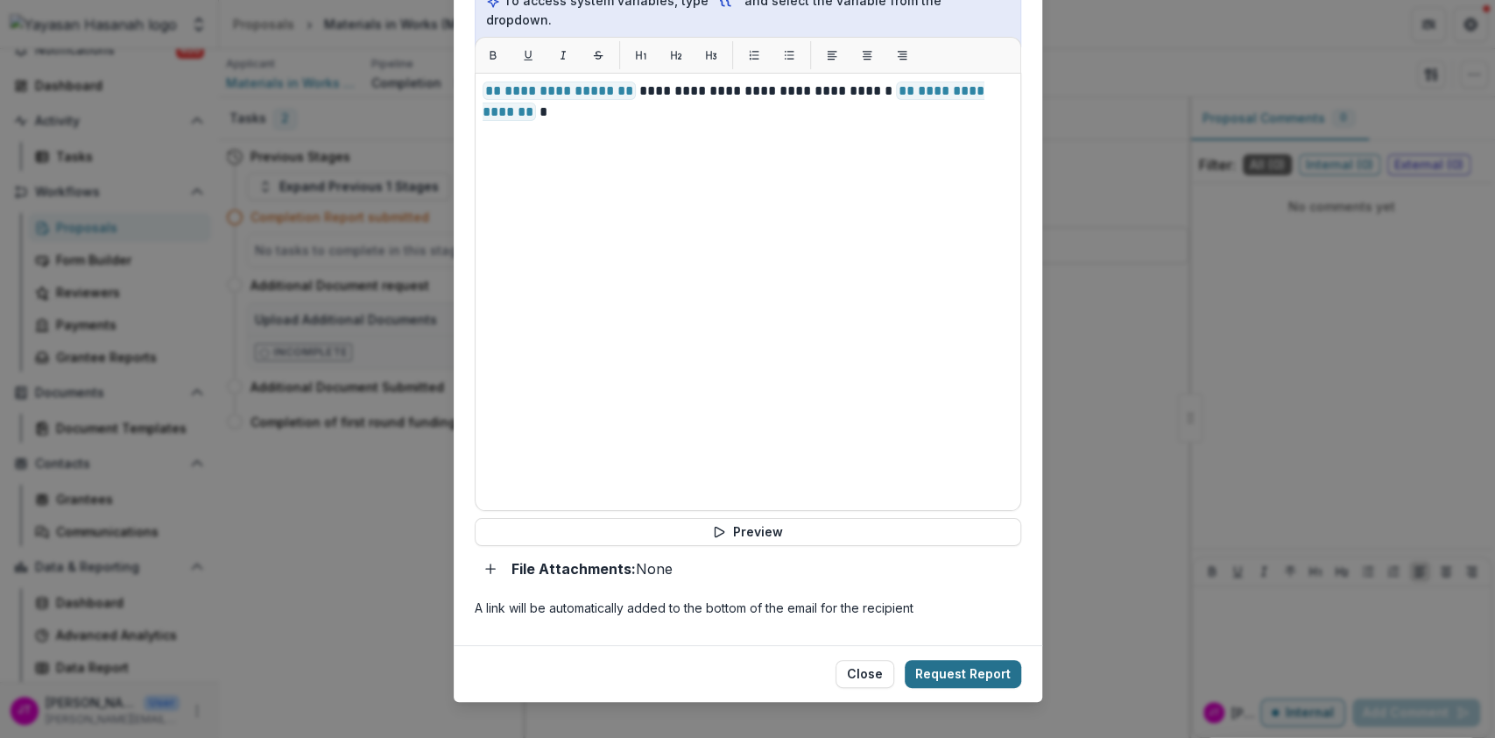
click at [936, 660] on button "Request Report" at bounding box center [963, 674] width 117 height 28
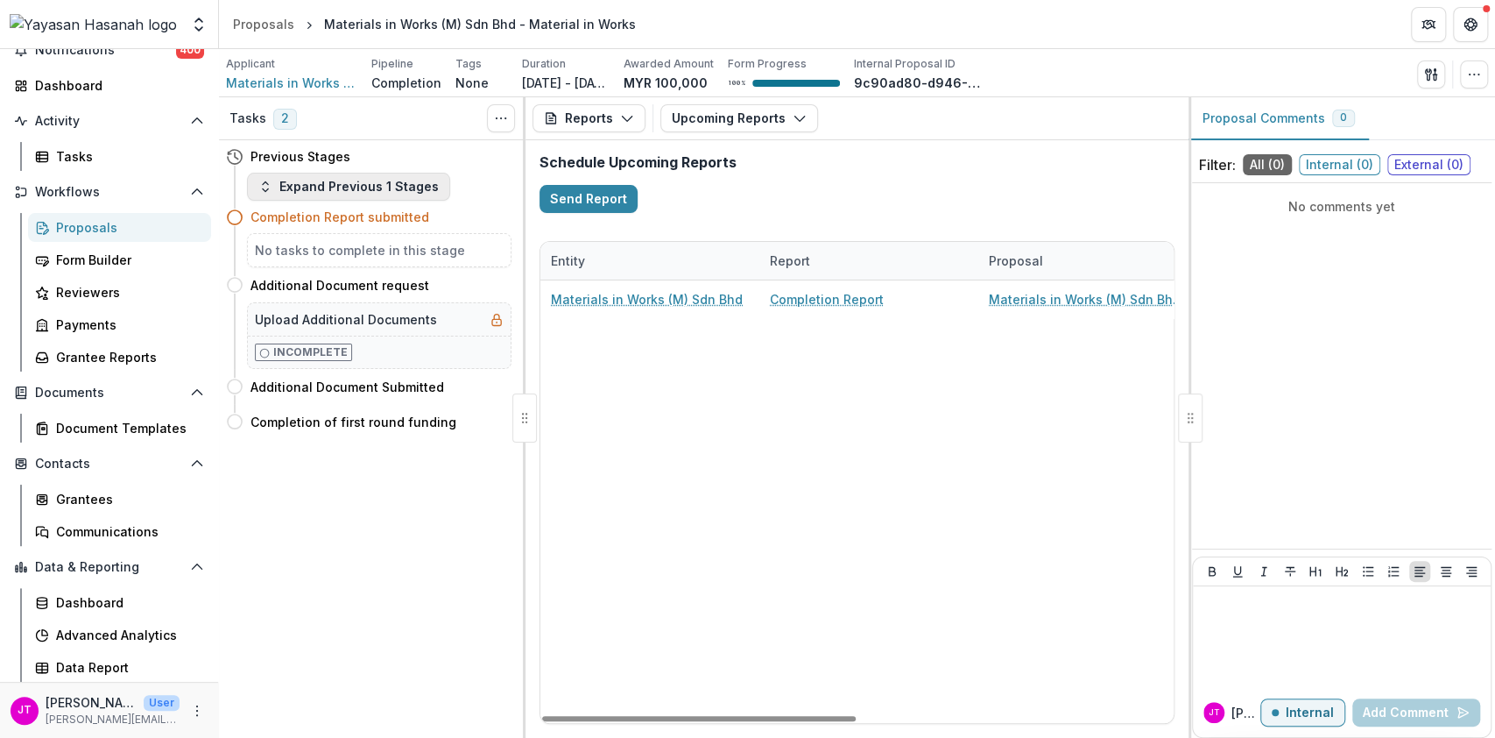
click at [413, 180] on button "Expand Previous 1 Stages" at bounding box center [348, 187] width 203 height 28
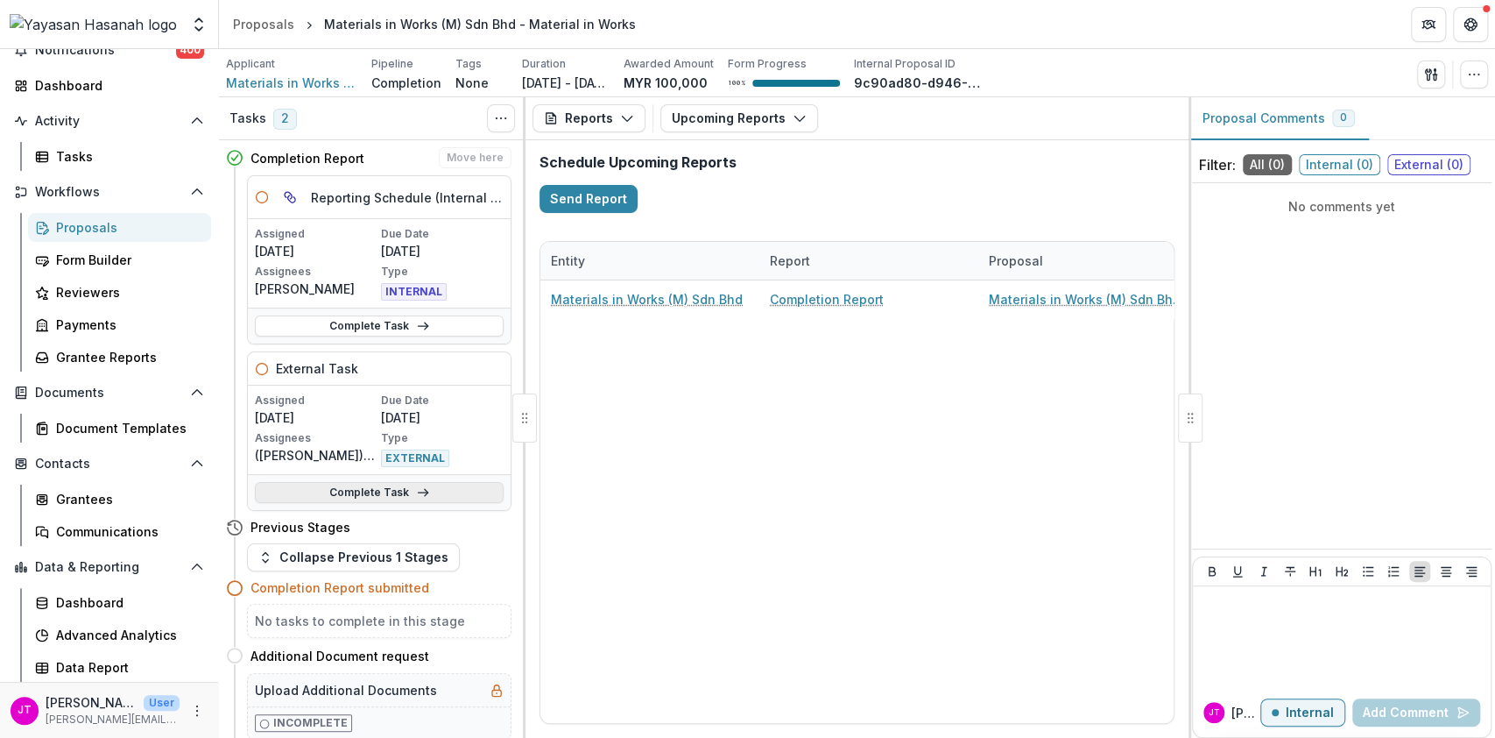
click at [435, 492] on link "Complete Task" at bounding box center [379, 492] width 249 height 21
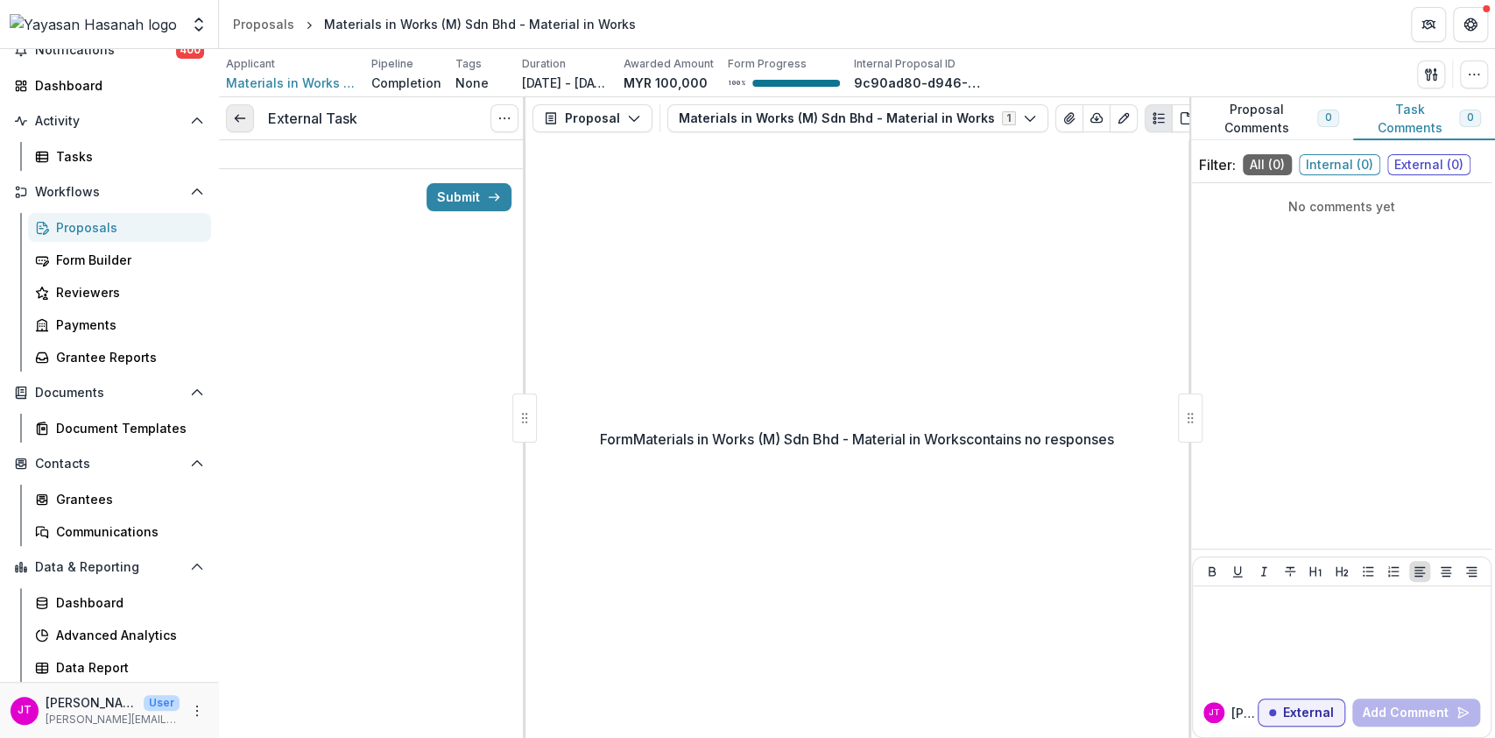
click at [245, 123] on icon at bounding box center [240, 118] width 14 height 14
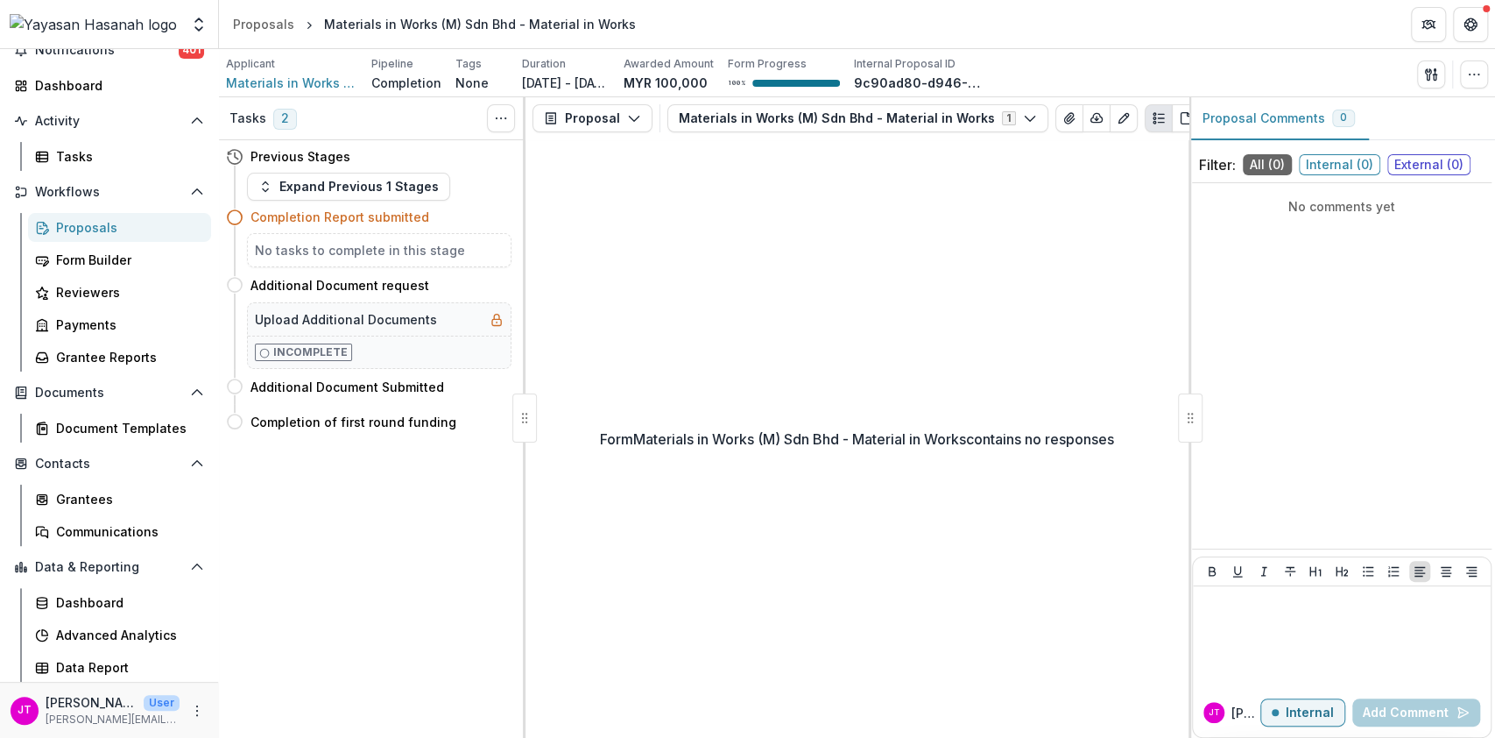
click at [399, 201] on div "Completion Report submitted" at bounding box center [369, 217] width 286 height 32
click at [406, 186] on button "Expand Previous 1 Stages" at bounding box center [348, 187] width 203 height 28
